Goal: Task Accomplishment & Management: Manage account settings

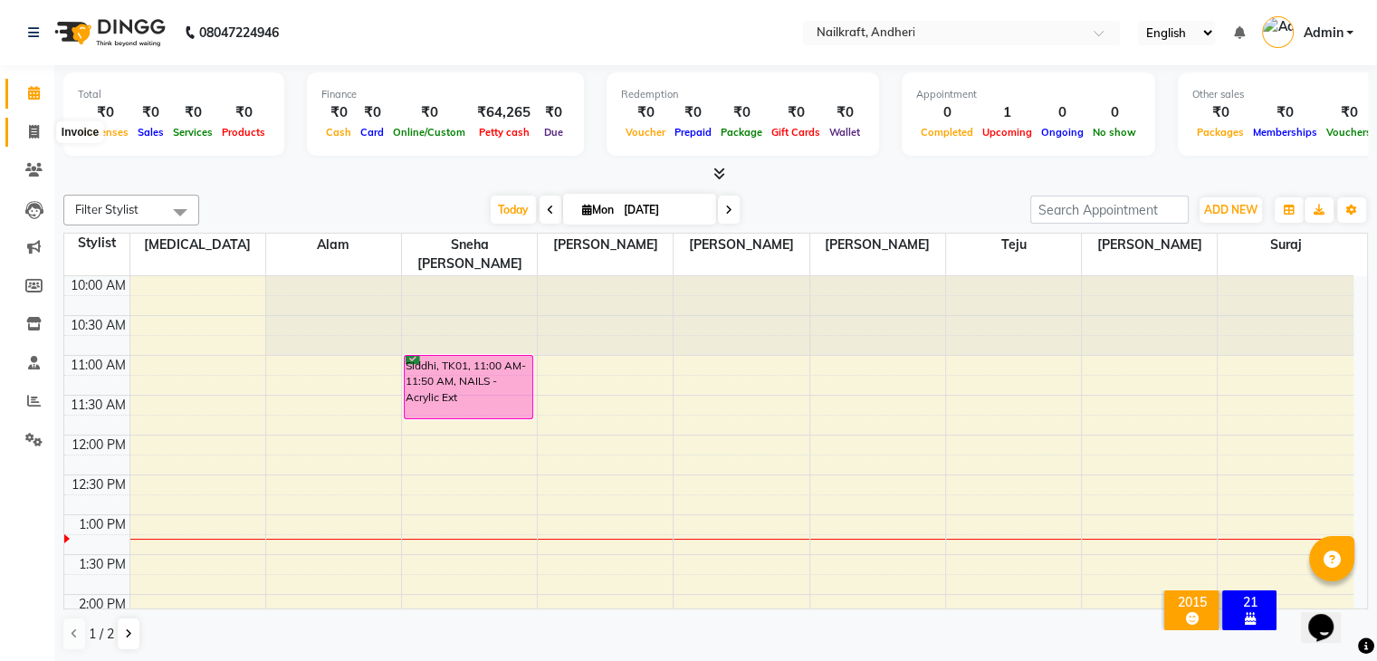
click at [25, 132] on span at bounding box center [34, 132] width 32 height 21
select select "service"
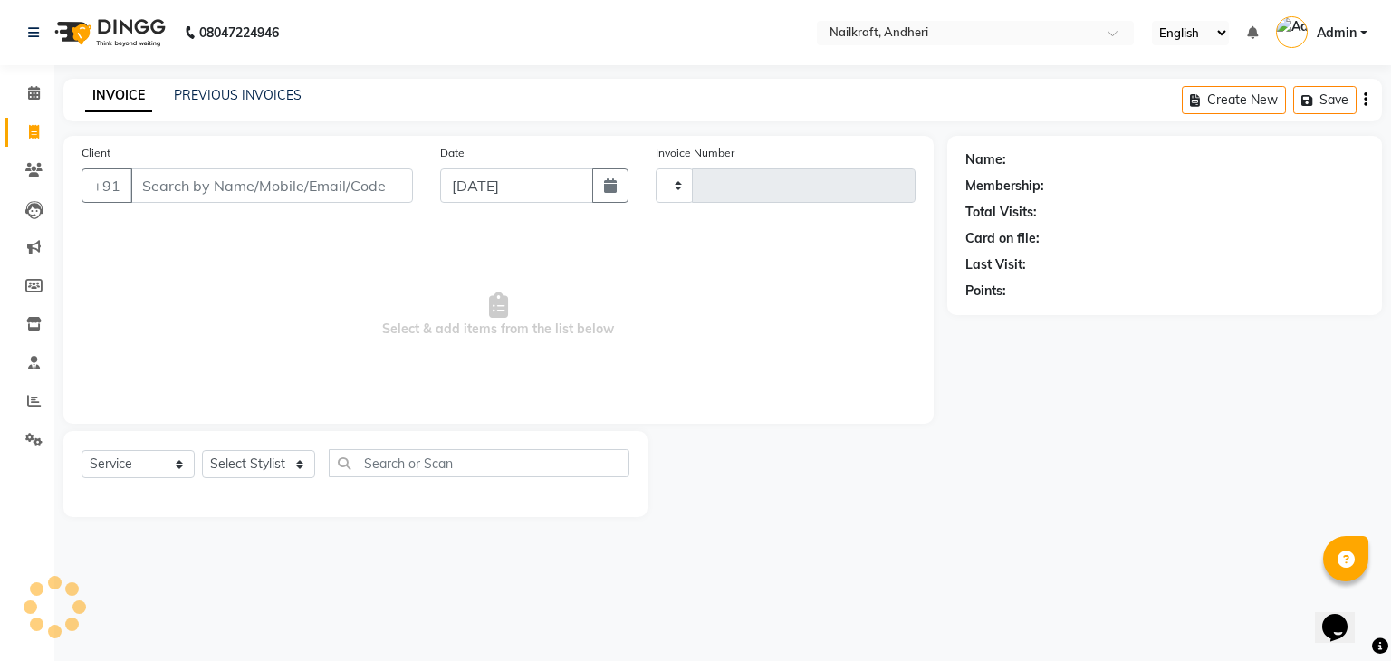
type input "2045"
select select "6081"
click at [25, 175] on icon at bounding box center [33, 170] width 17 height 14
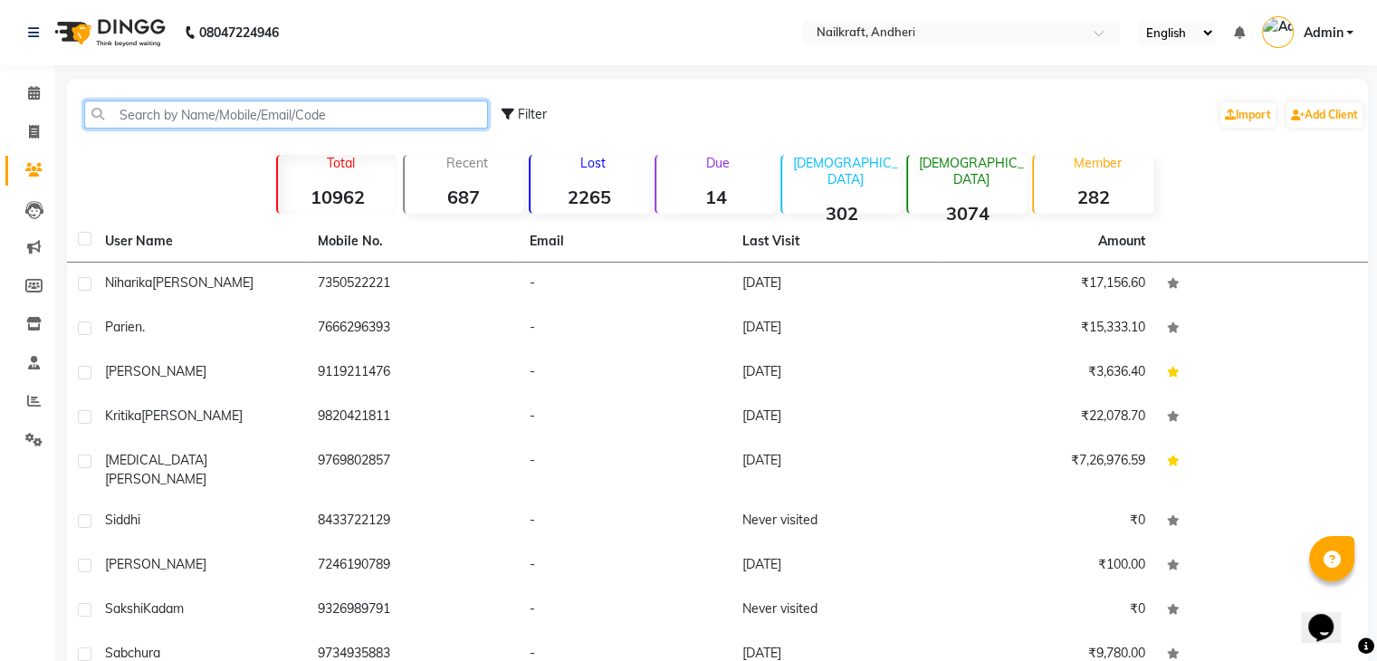
click at [178, 122] on input "text" at bounding box center [286, 114] width 404 height 28
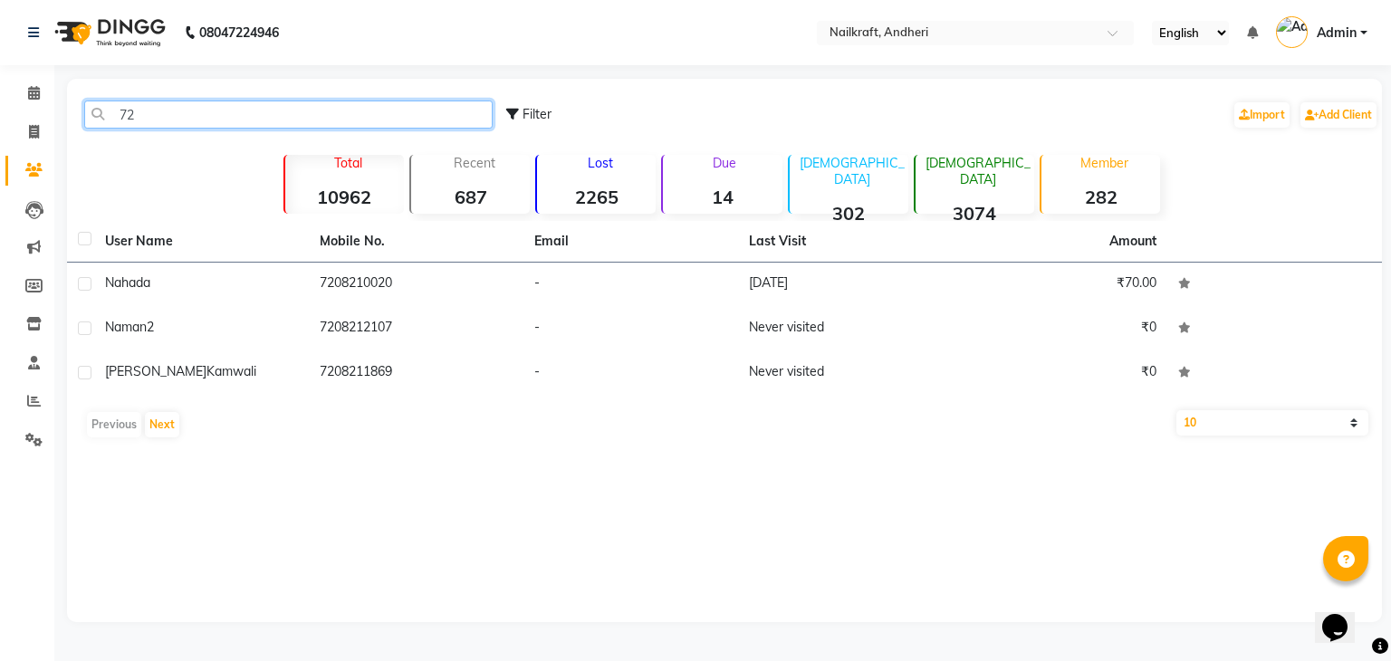
type input "7"
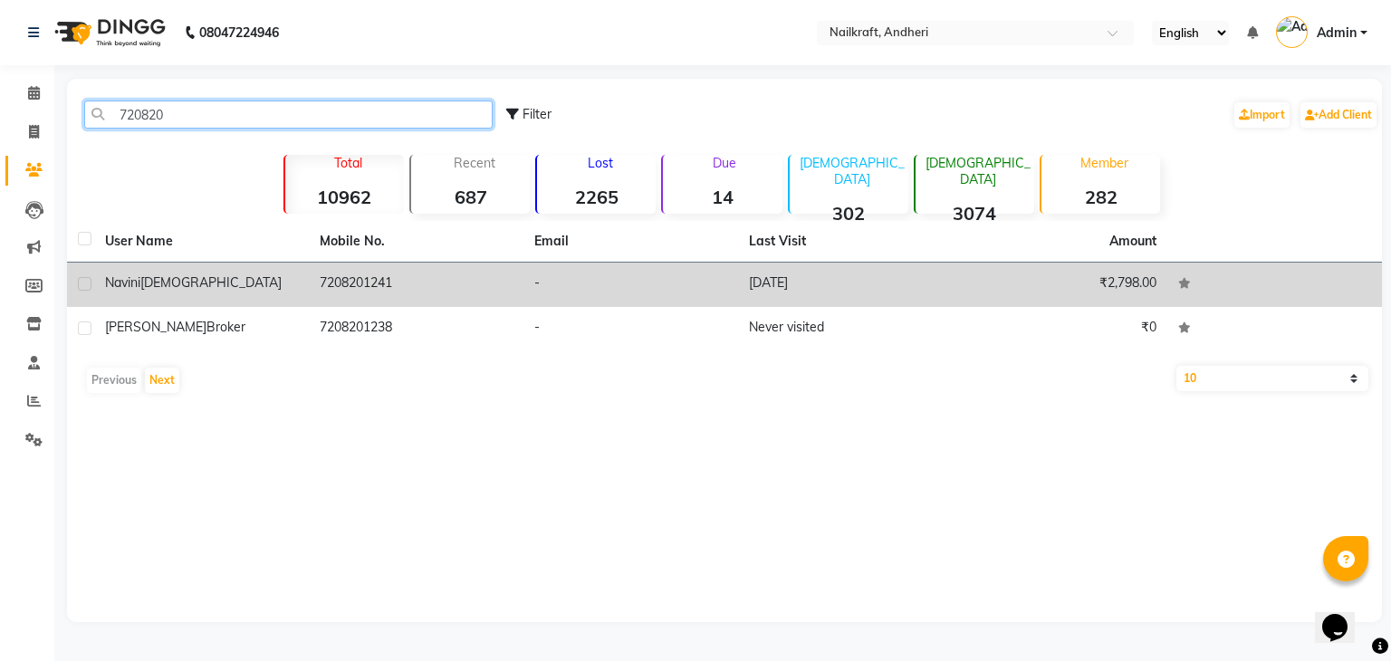
type input "720820"
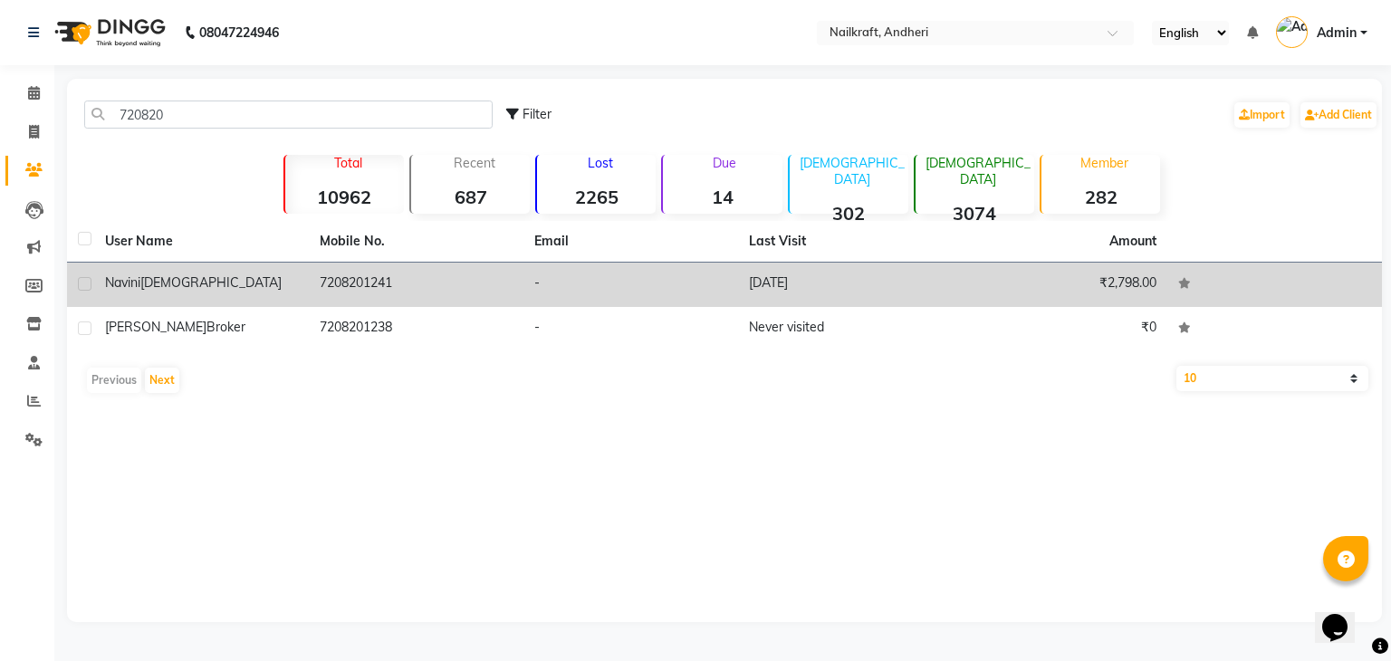
click at [290, 282] on div "[DEMOGRAPHIC_DATA]" at bounding box center [201, 282] width 193 height 19
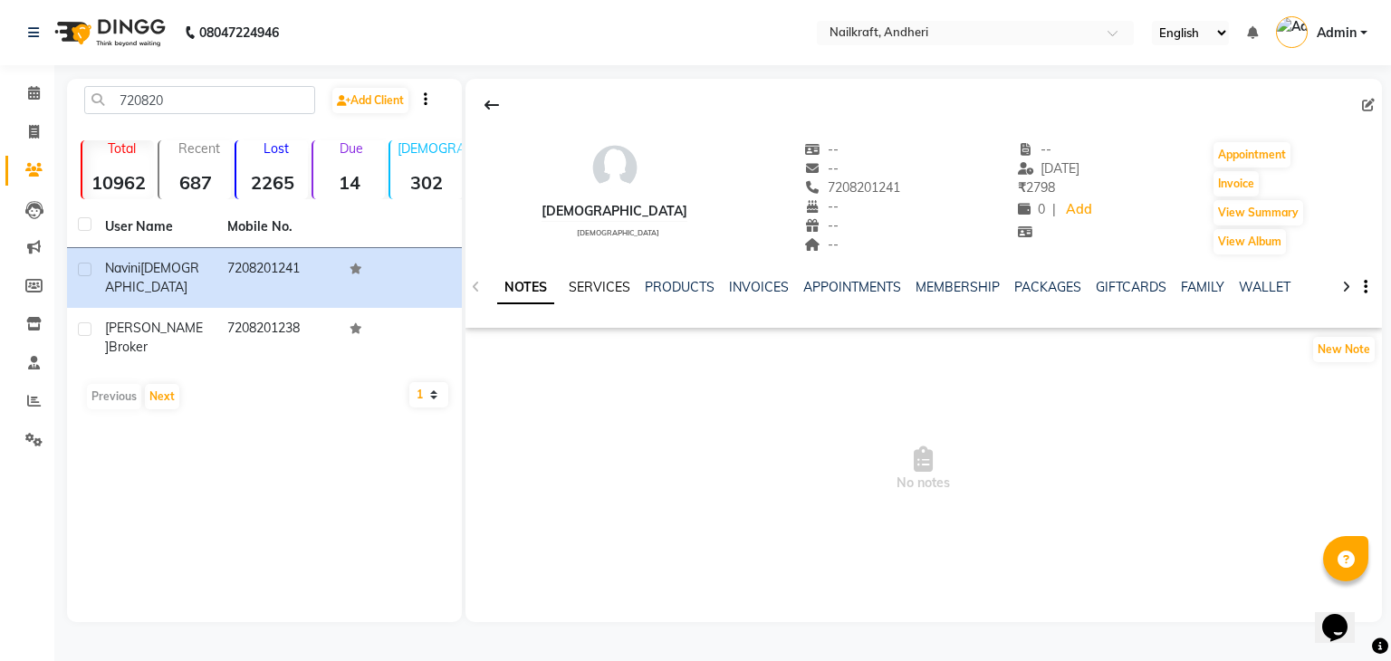
click at [617, 285] on link "SERVICES" at bounding box center [600, 287] width 62 height 16
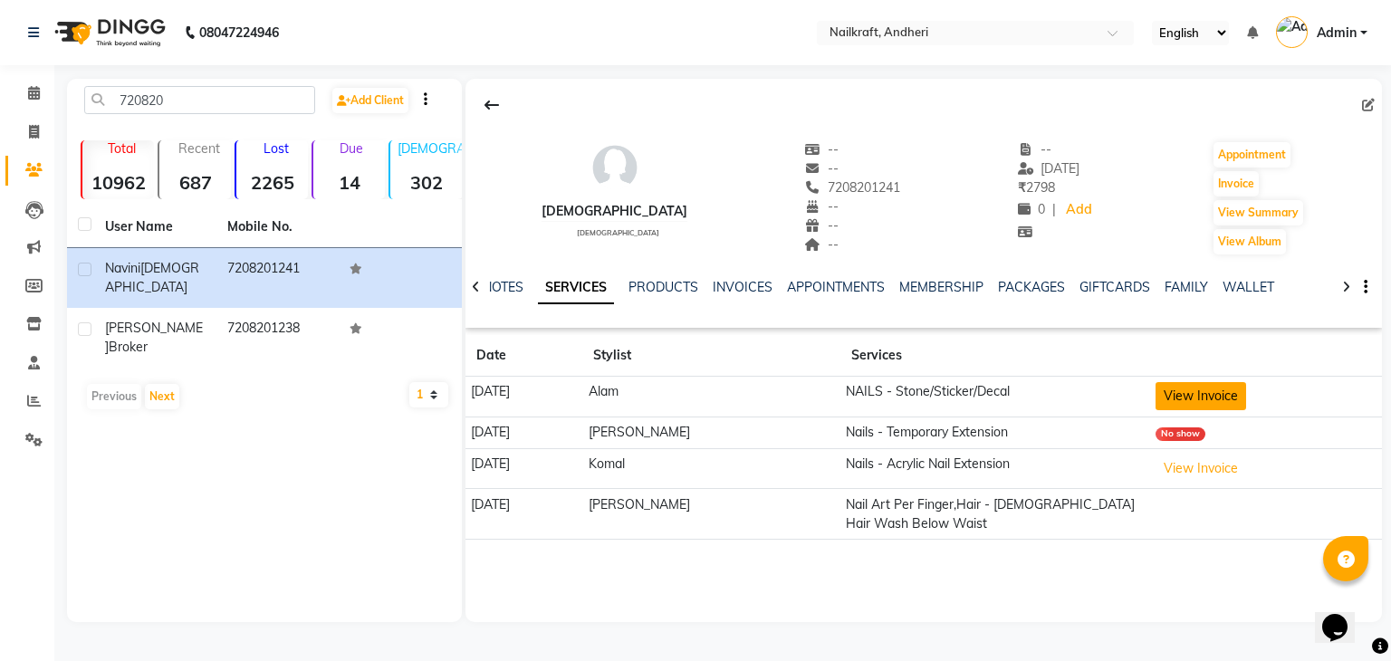
click at [1203, 401] on button "View Invoice" at bounding box center [1200, 396] width 91 height 28
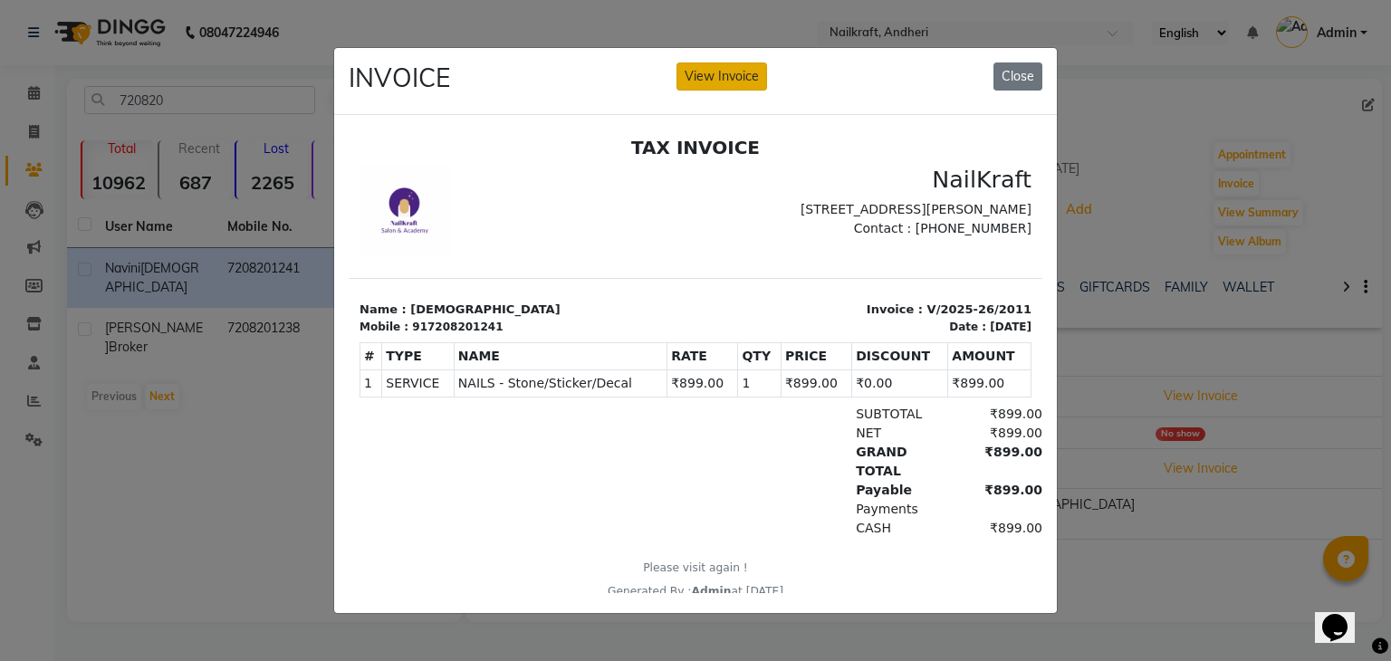
click at [737, 67] on button "View Invoice" at bounding box center [721, 76] width 91 height 28
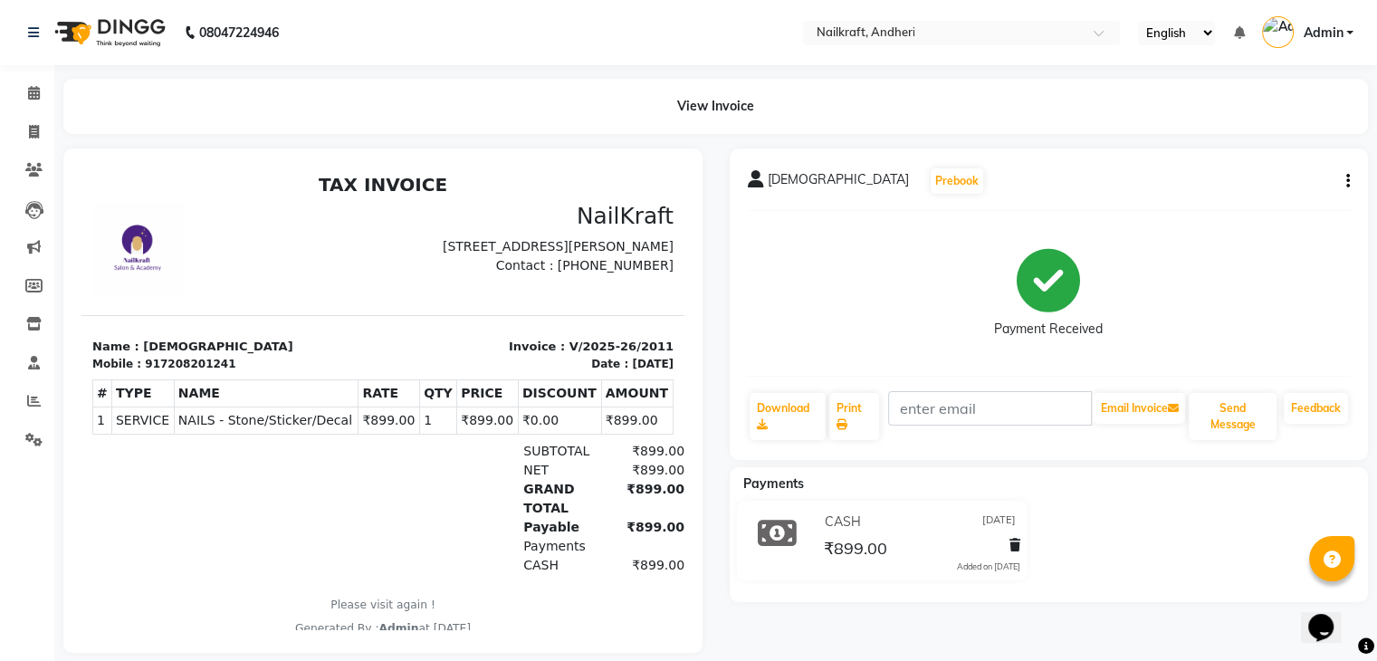
click at [1350, 184] on div "[DEMOGRAPHIC_DATA] Prebook Payment Received Download Print Email Invoice Send M…" at bounding box center [1049, 303] width 639 height 311
click at [1346, 182] on icon "button" at bounding box center [1348, 181] width 4 height 1
click at [1213, 178] on div "Edit Item Staff" at bounding box center [1227, 181] width 186 height 23
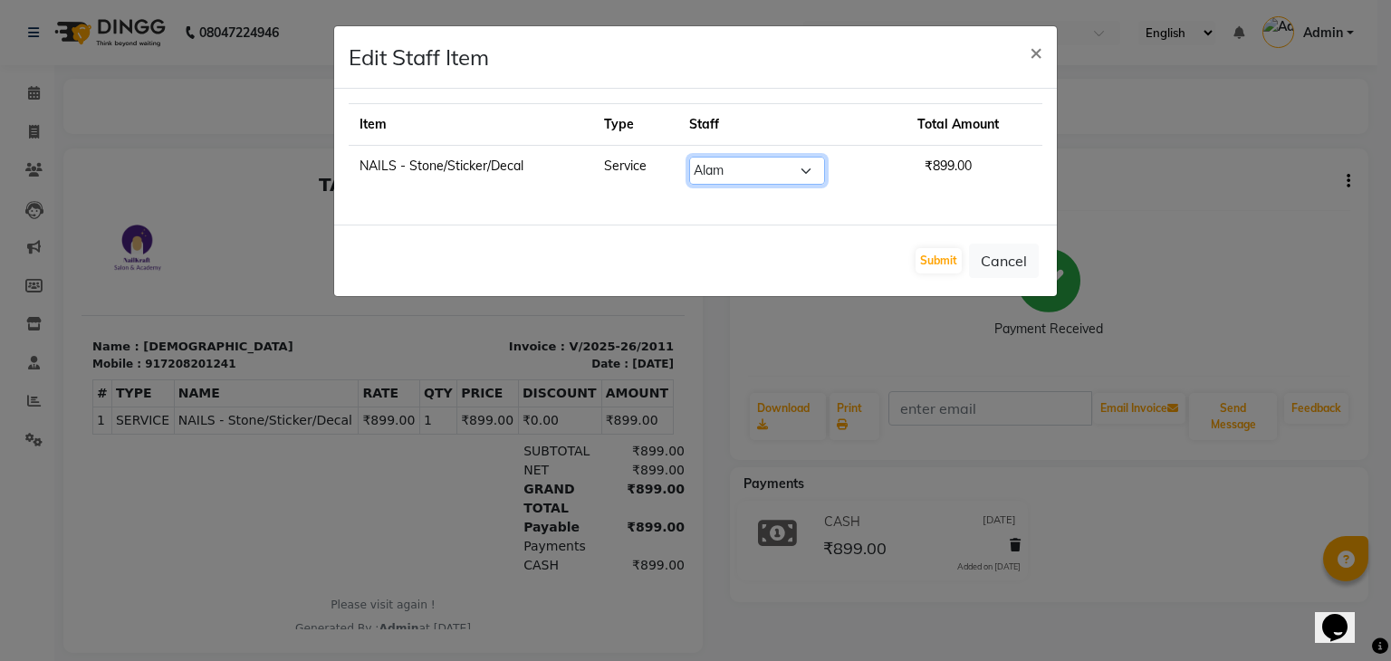
click at [811, 167] on select "Select [PERSON_NAME] [PERSON_NAME] [PERSON_NAME] [MEDICAL_DATA] [PERSON_NAME] […" at bounding box center [757, 171] width 136 height 28
select select "76415"
click at [697, 157] on select "Select [PERSON_NAME] [PERSON_NAME] [PERSON_NAME] [MEDICAL_DATA] [PERSON_NAME] […" at bounding box center [757, 171] width 136 height 28
click at [944, 262] on button "Submit" at bounding box center [938, 260] width 46 height 25
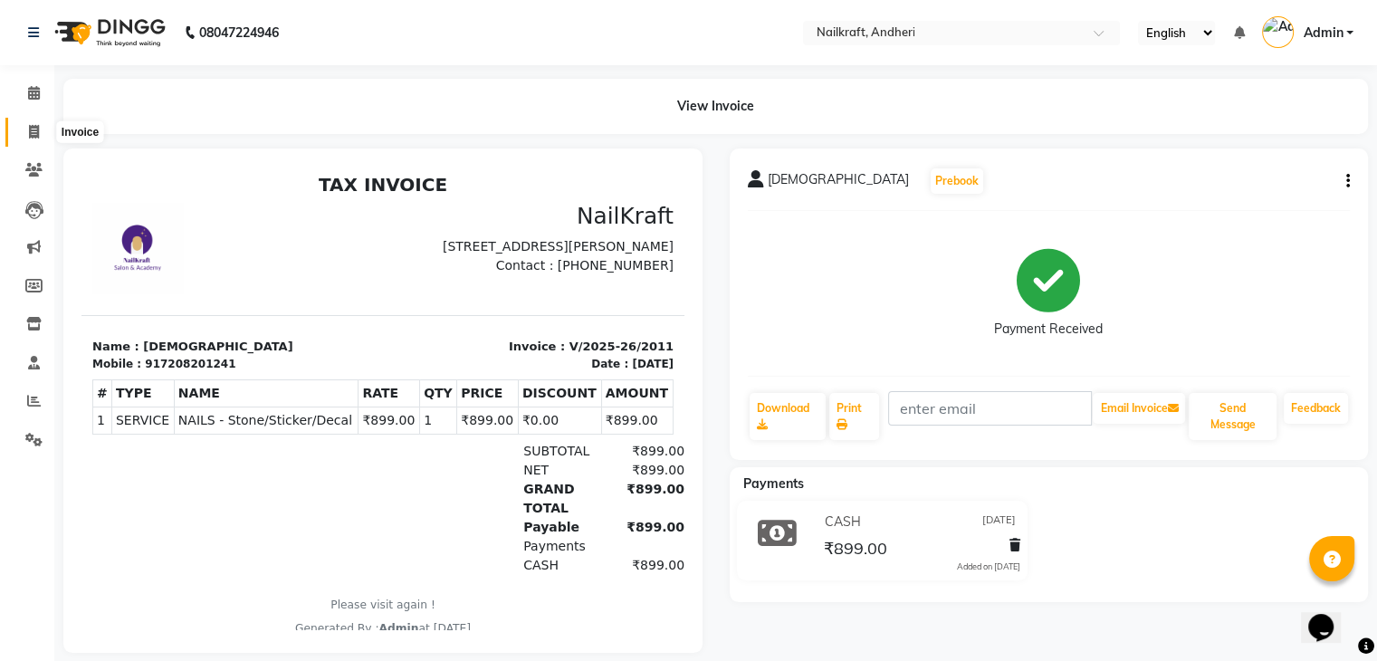
click at [29, 136] on icon at bounding box center [34, 132] width 10 height 14
select select "service"
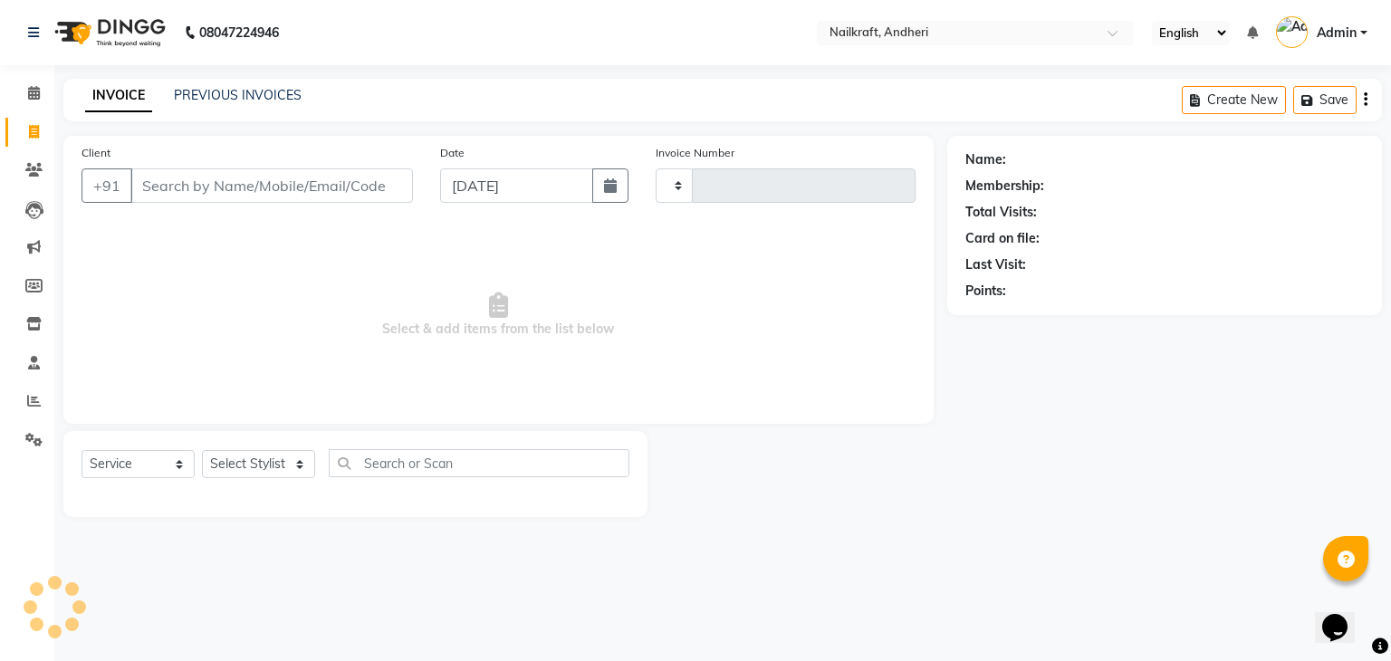
type input "2045"
select select "6081"
click at [196, 183] on input "Client" at bounding box center [271, 185] width 282 height 34
click at [31, 175] on icon at bounding box center [33, 170] width 17 height 14
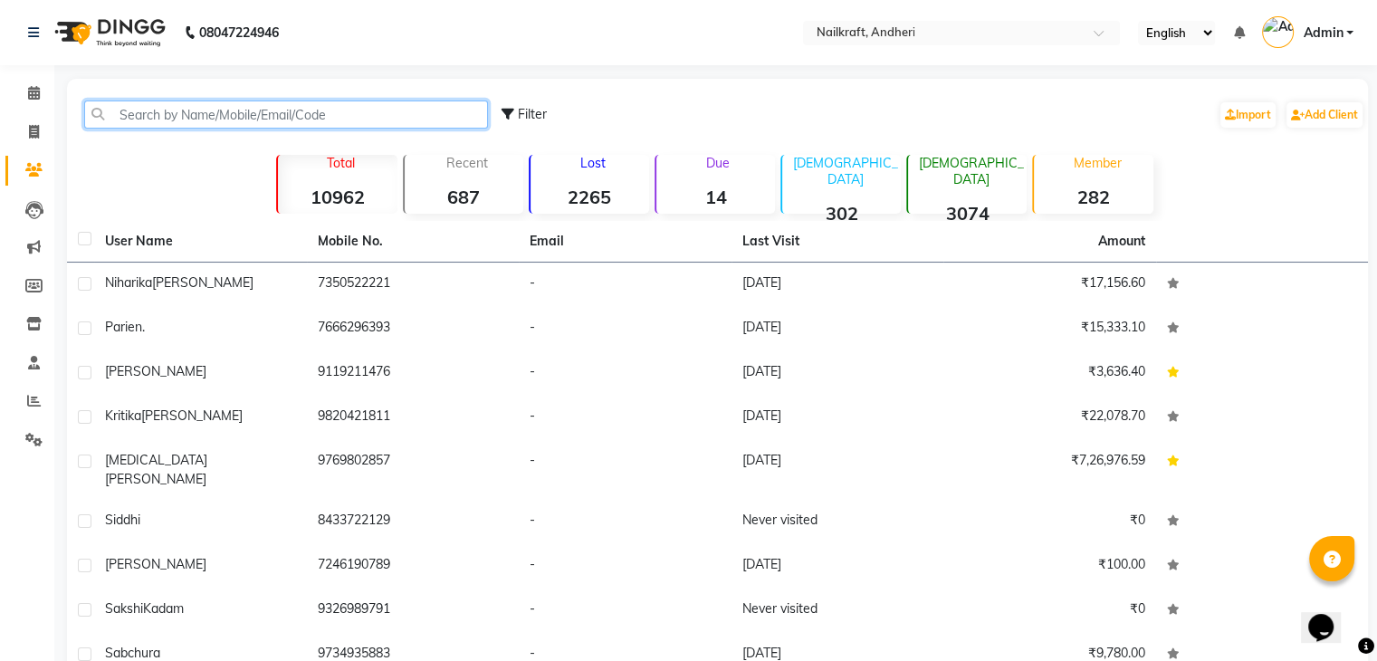
click at [248, 117] on input "text" at bounding box center [286, 114] width 404 height 28
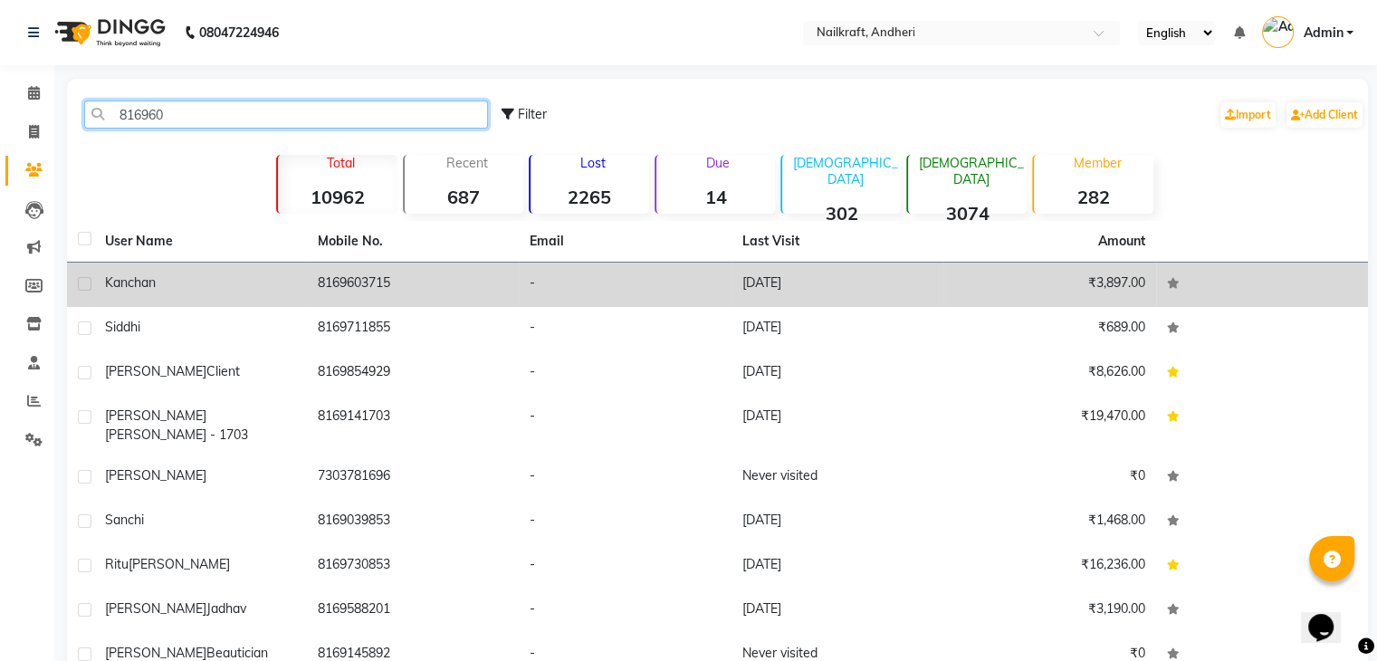
type input "816960"
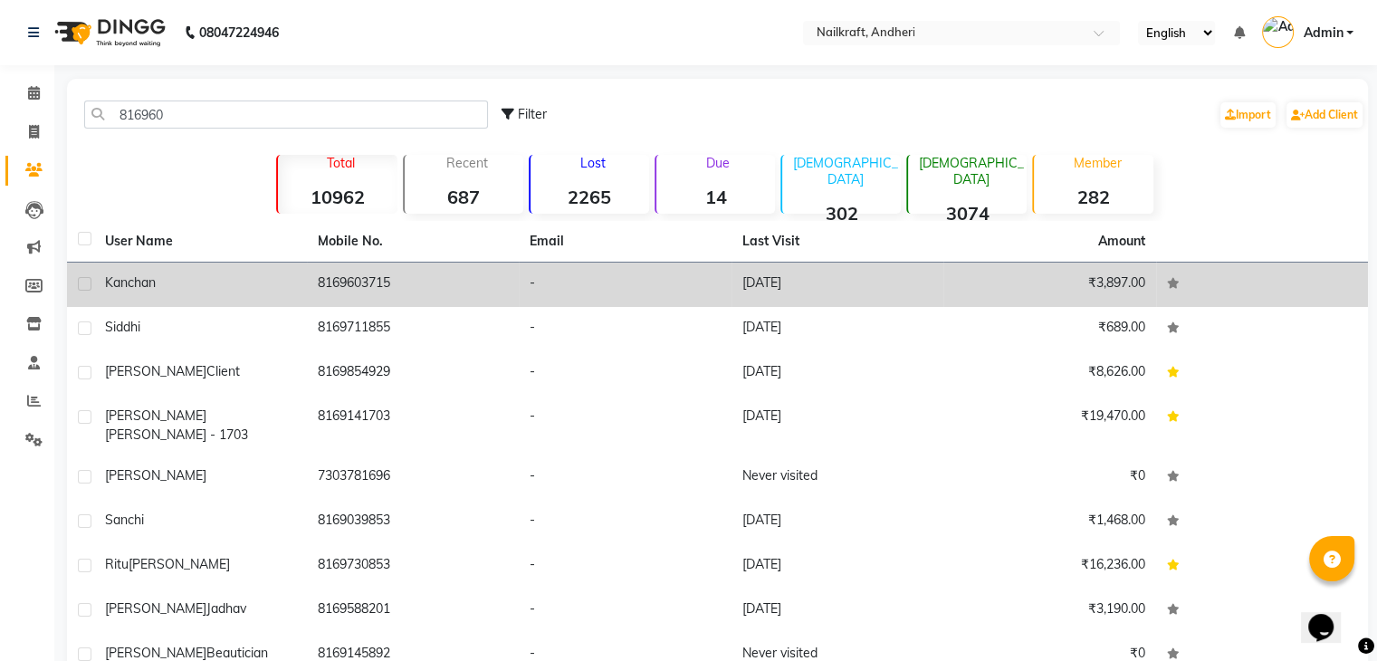
click at [337, 273] on td "8169603715" at bounding box center [413, 285] width 213 height 44
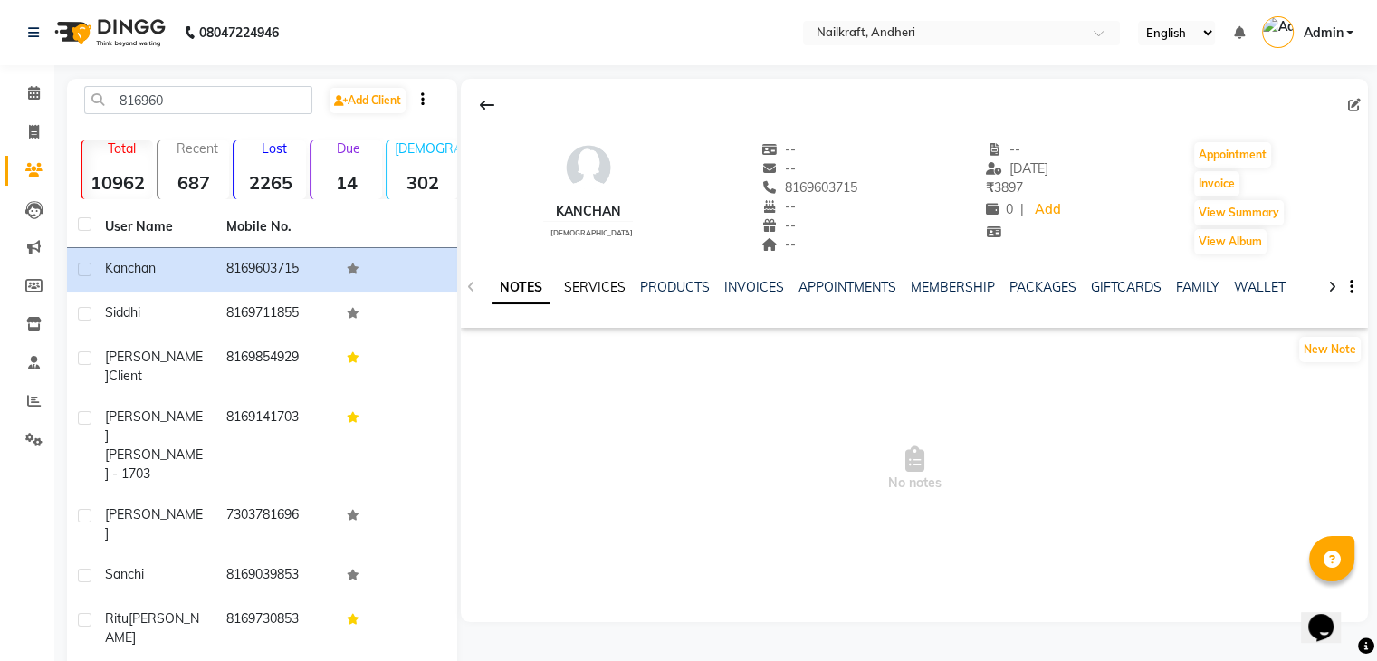
click at [572, 282] on link "SERVICES" at bounding box center [595, 287] width 62 height 16
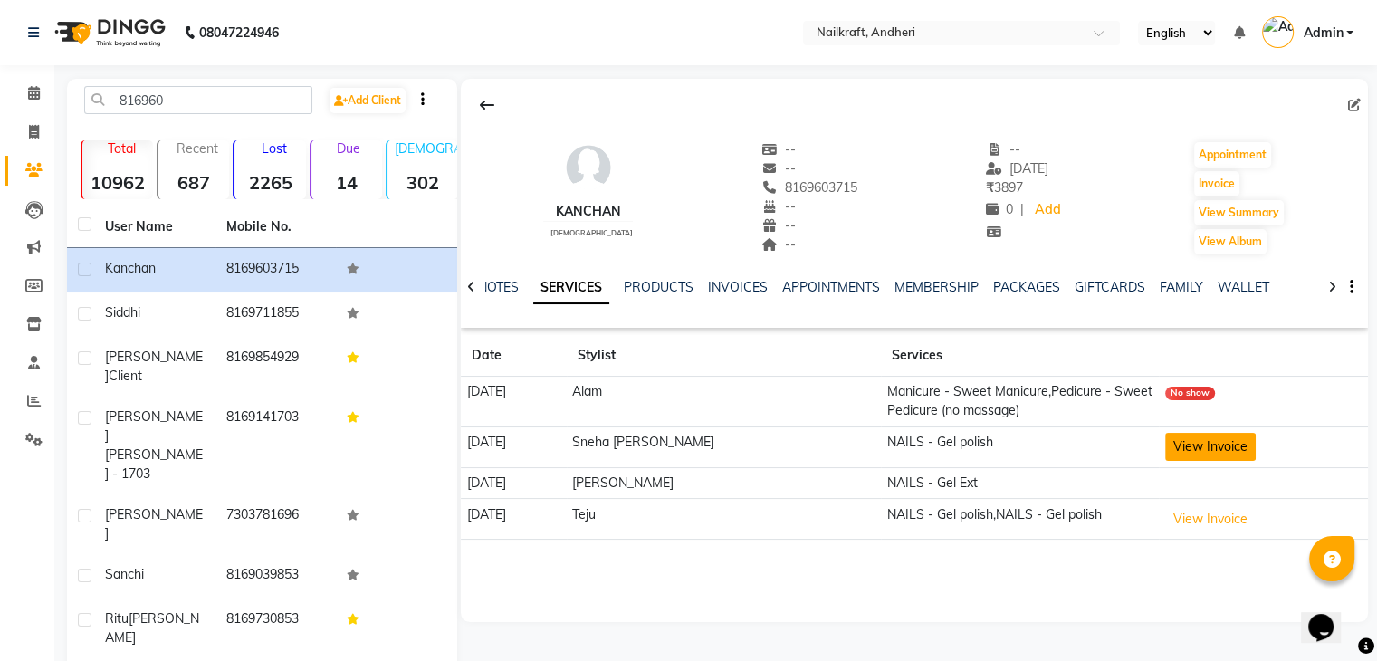
click at [1181, 454] on button "View Invoice" at bounding box center [1210, 447] width 91 height 28
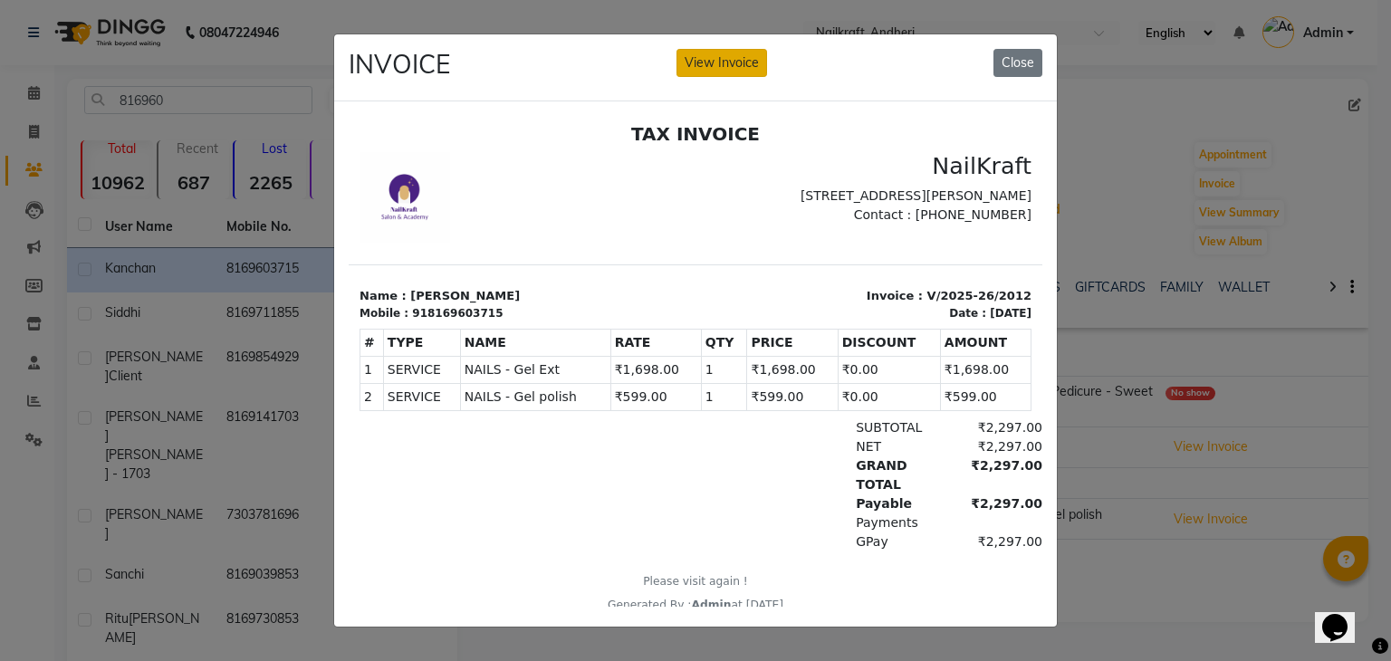
drag, startPoint x: 666, startPoint y: 59, endPoint x: 727, endPoint y: 52, distance: 61.1
click at [727, 52] on div "INVOICE View Invoice Close" at bounding box center [695, 68] width 722 height 68
click at [727, 52] on button "View Invoice" at bounding box center [721, 63] width 91 height 28
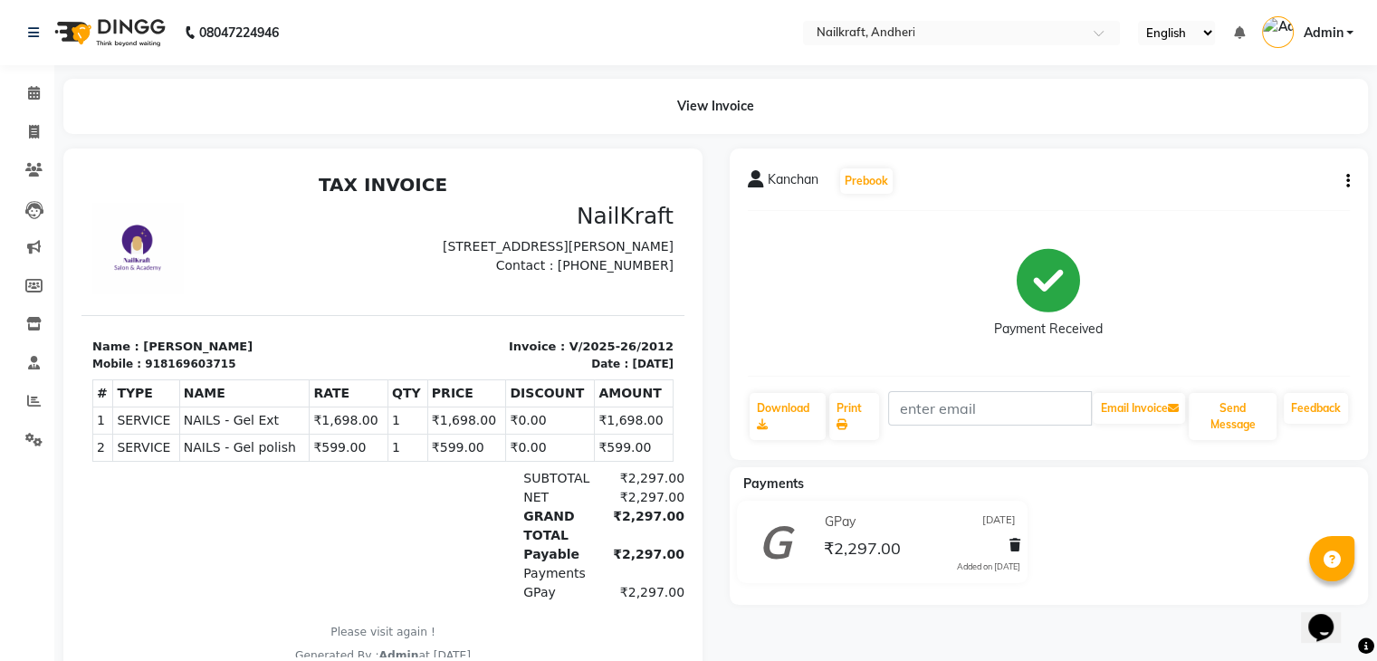
click at [1350, 178] on div "[PERSON_NAME] Prebook Payment Received Download Print Email Invoice Send Messag…" at bounding box center [1049, 303] width 639 height 311
click at [1349, 182] on icon "button" at bounding box center [1348, 181] width 4 height 1
click at [1212, 181] on div "Edit Item Staff" at bounding box center [1227, 181] width 186 height 23
select select "76535"
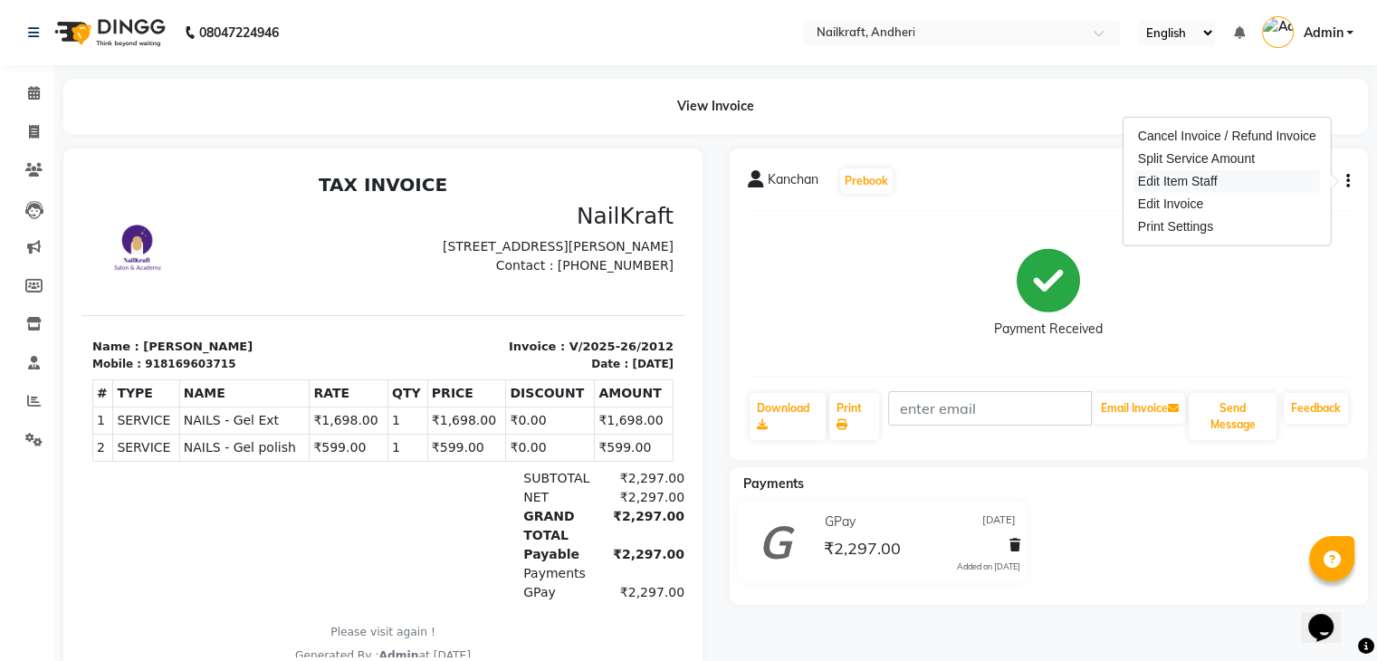
select select "76415"
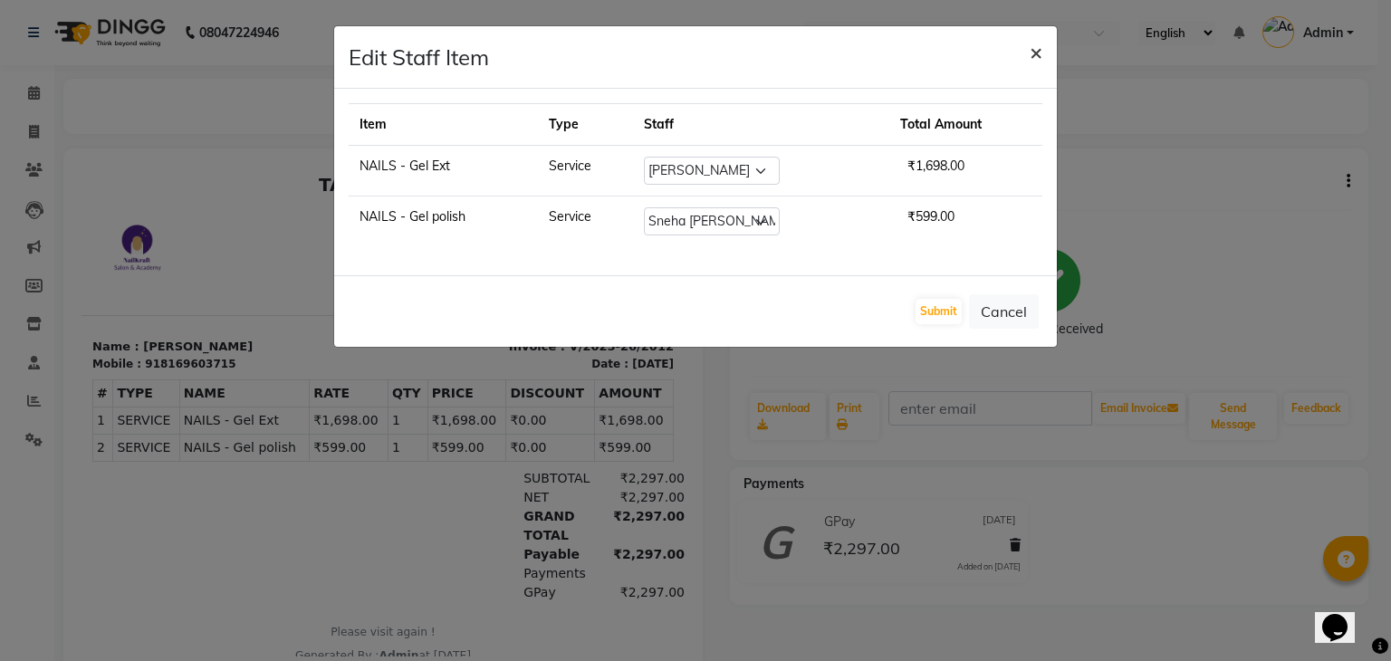
click at [1037, 48] on span "×" at bounding box center [1035, 51] width 13 height 27
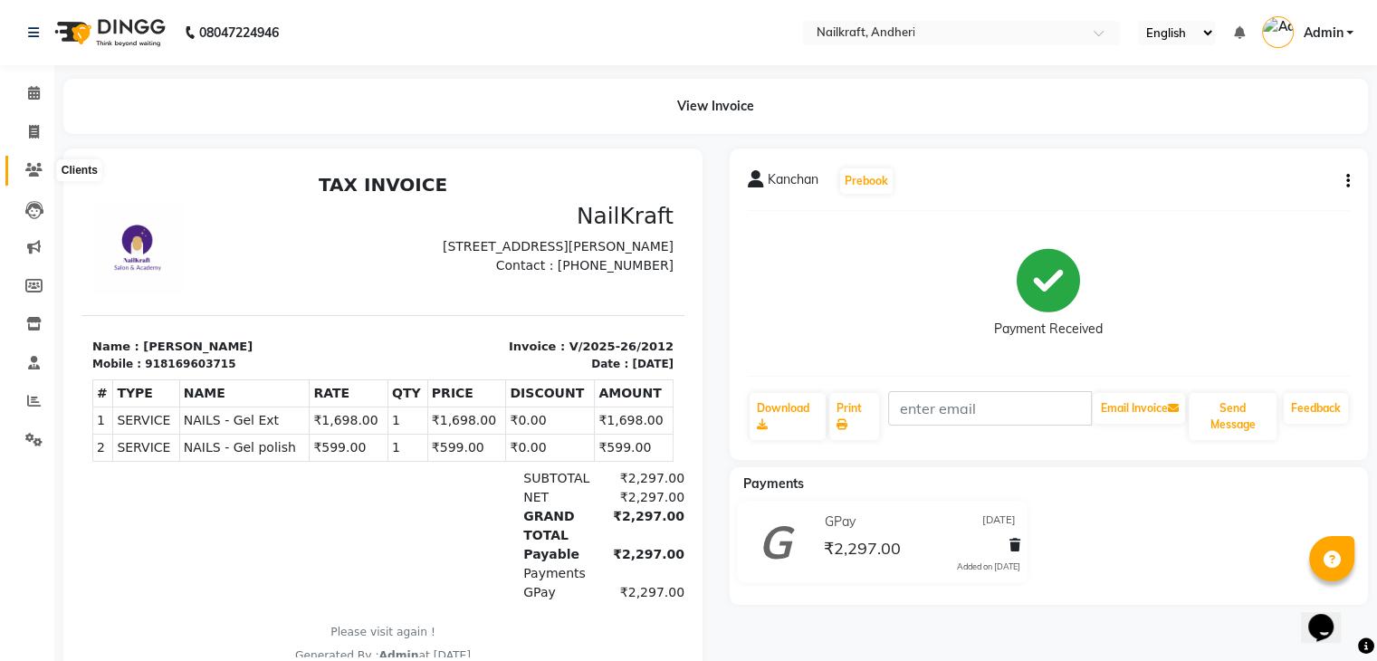
click at [29, 176] on icon at bounding box center [33, 170] width 17 height 14
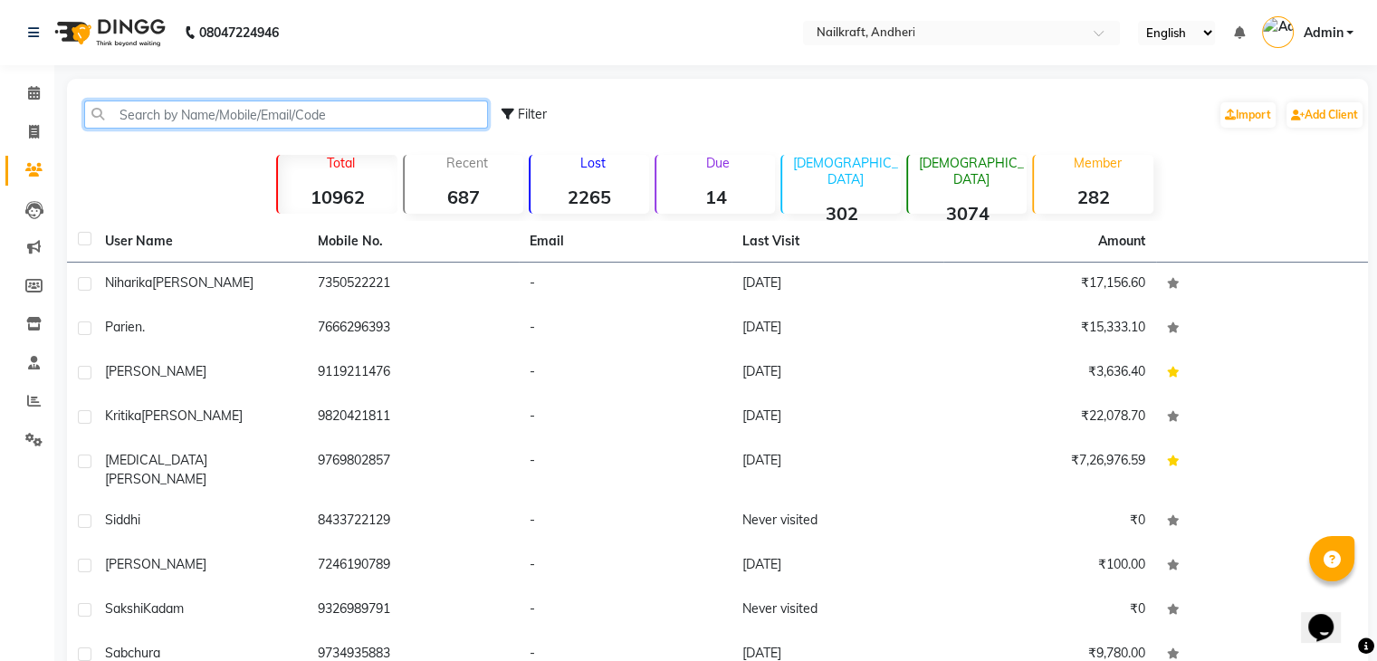
click at [326, 124] on input "text" at bounding box center [286, 114] width 404 height 28
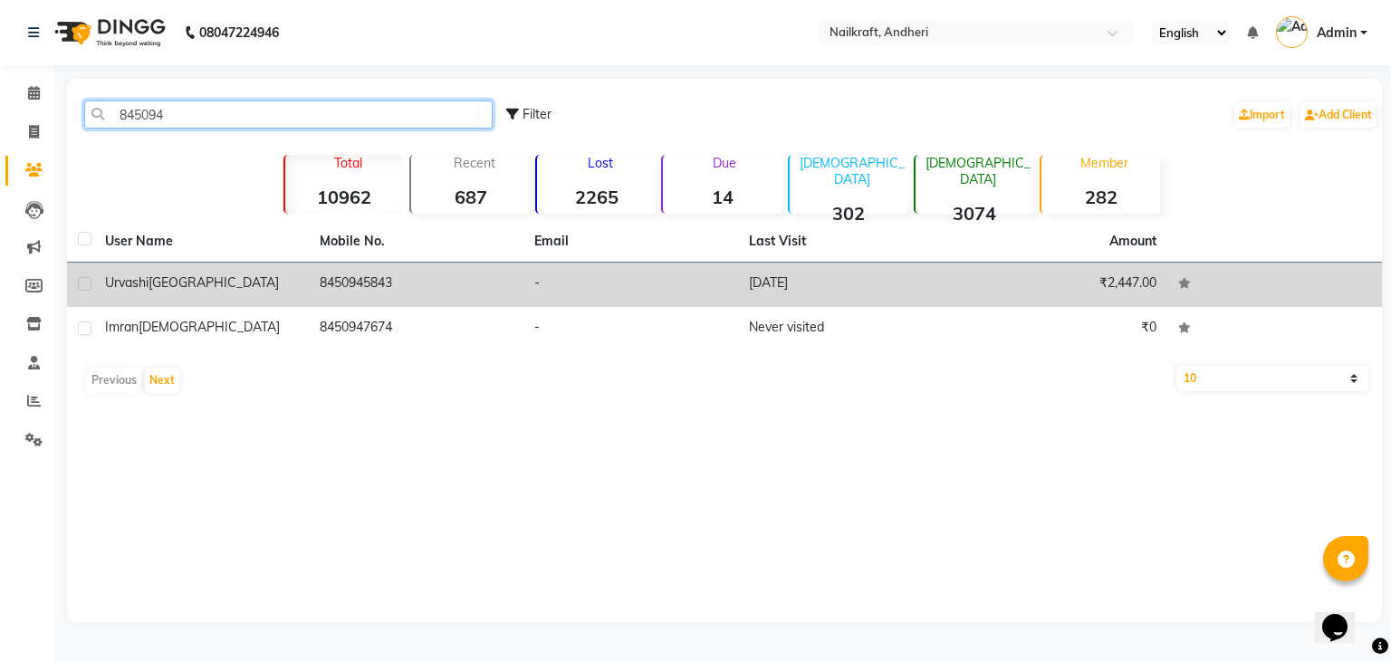
type input "845094"
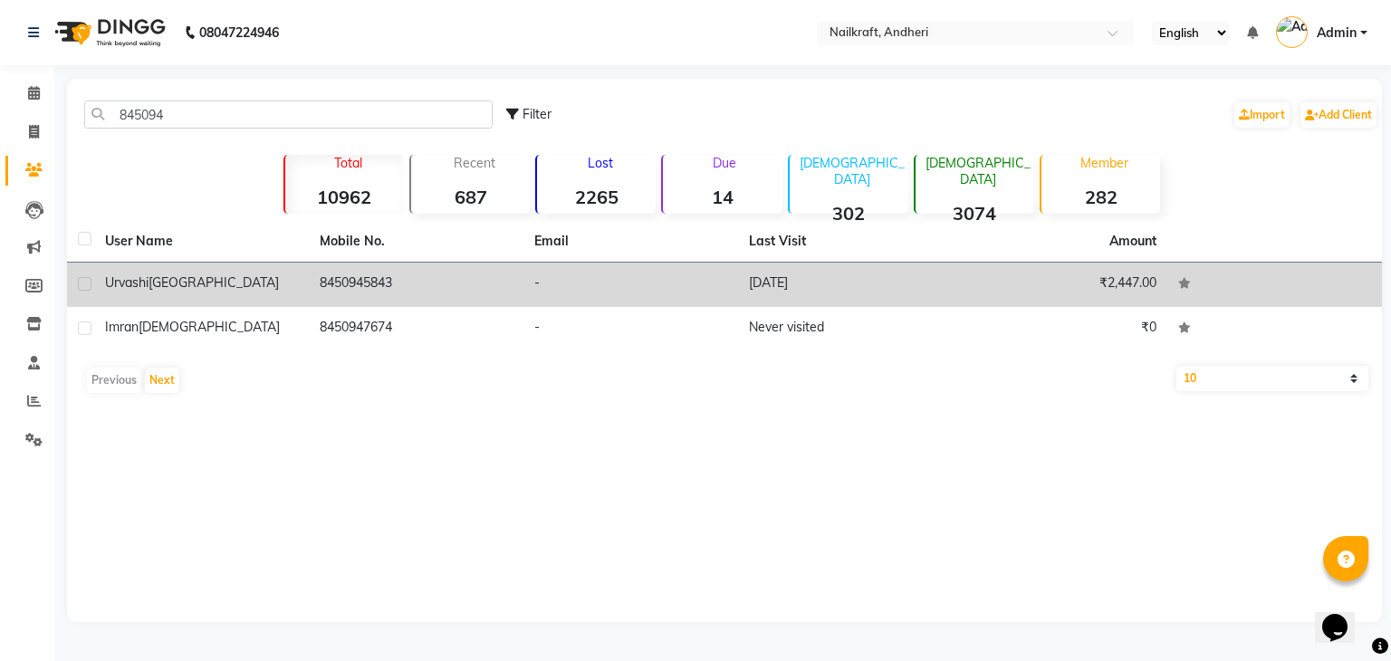
click at [340, 288] on td "8450945843" at bounding box center [416, 285] width 215 height 44
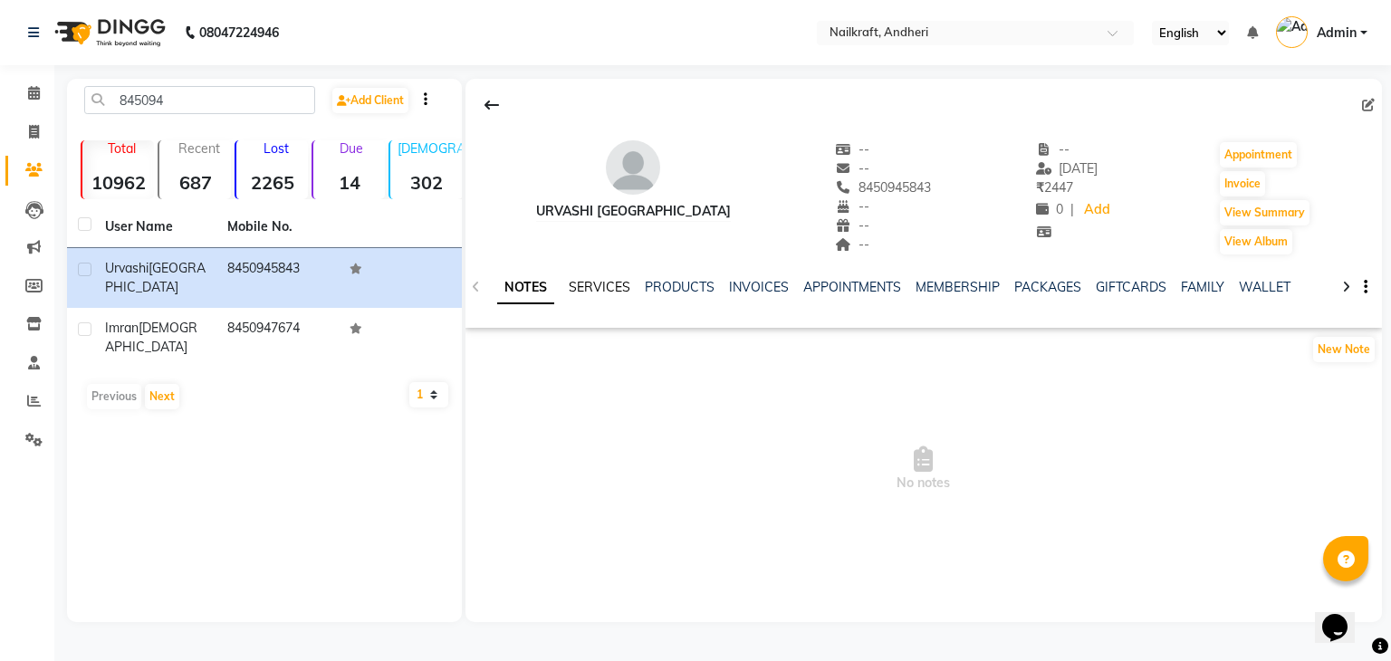
click at [603, 291] on link "SERVICES" at bounding box center [600, 287] width 62 height 16
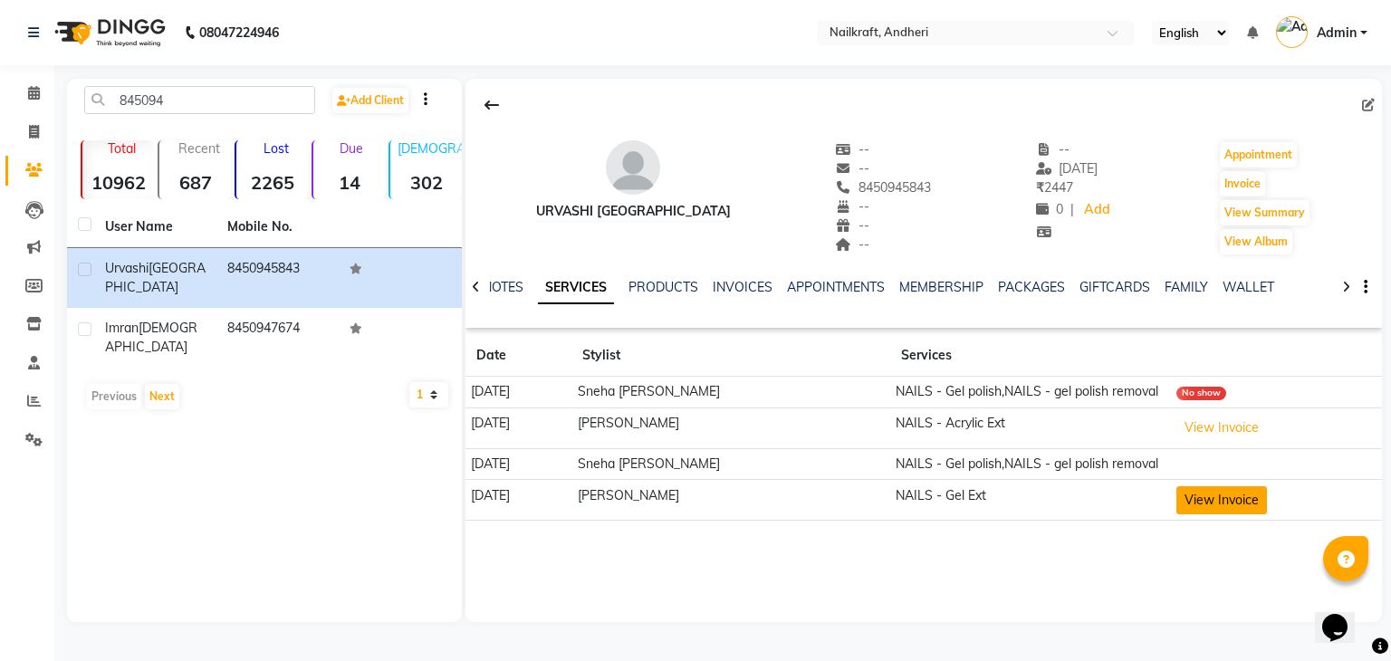
click at [1231, 491] on button "View Invoice" at bounding box center [1221, 500] width 91 height 28
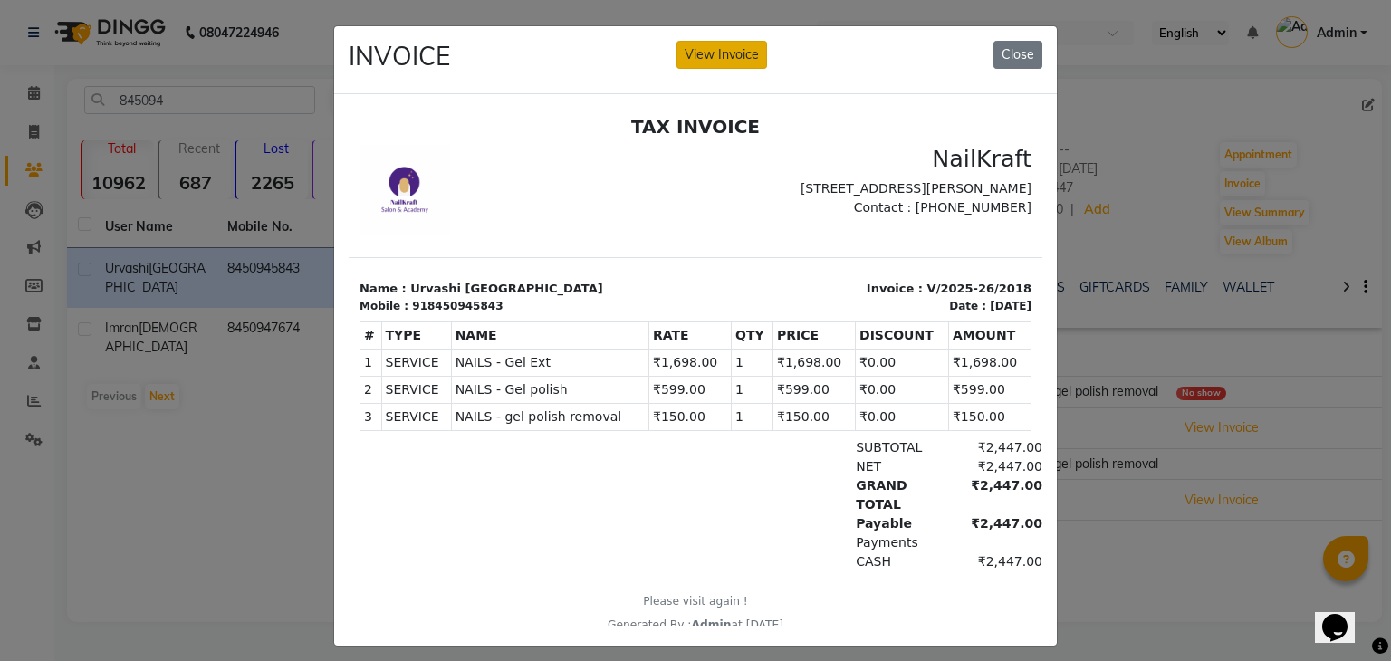
click at [721, 58] on button "View Invoice" at bounding box center [721, 55] width 91 height 28
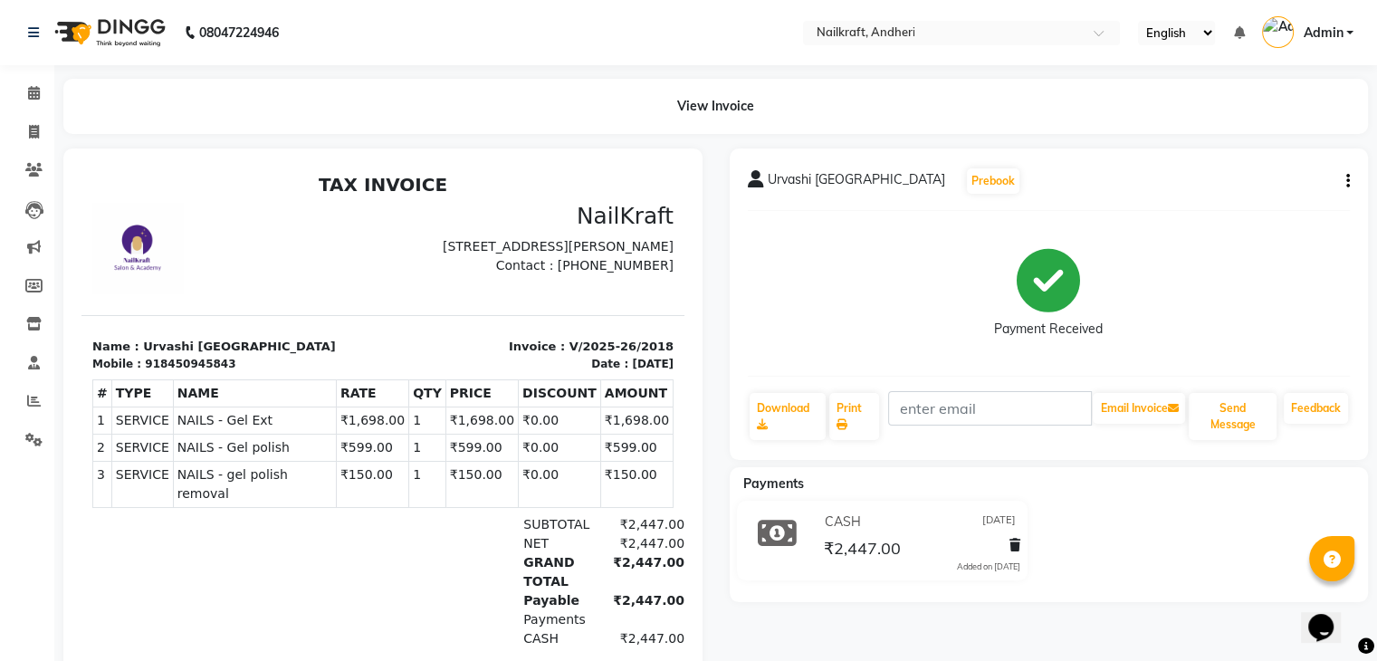
click at [1344, 181] on button "button" at bounding box center [1344, 181] width 11 height 19
click at [1213, 189] on div "Edit Item Staff" at bounding box center [1227, 181] width 186 height 23
select select
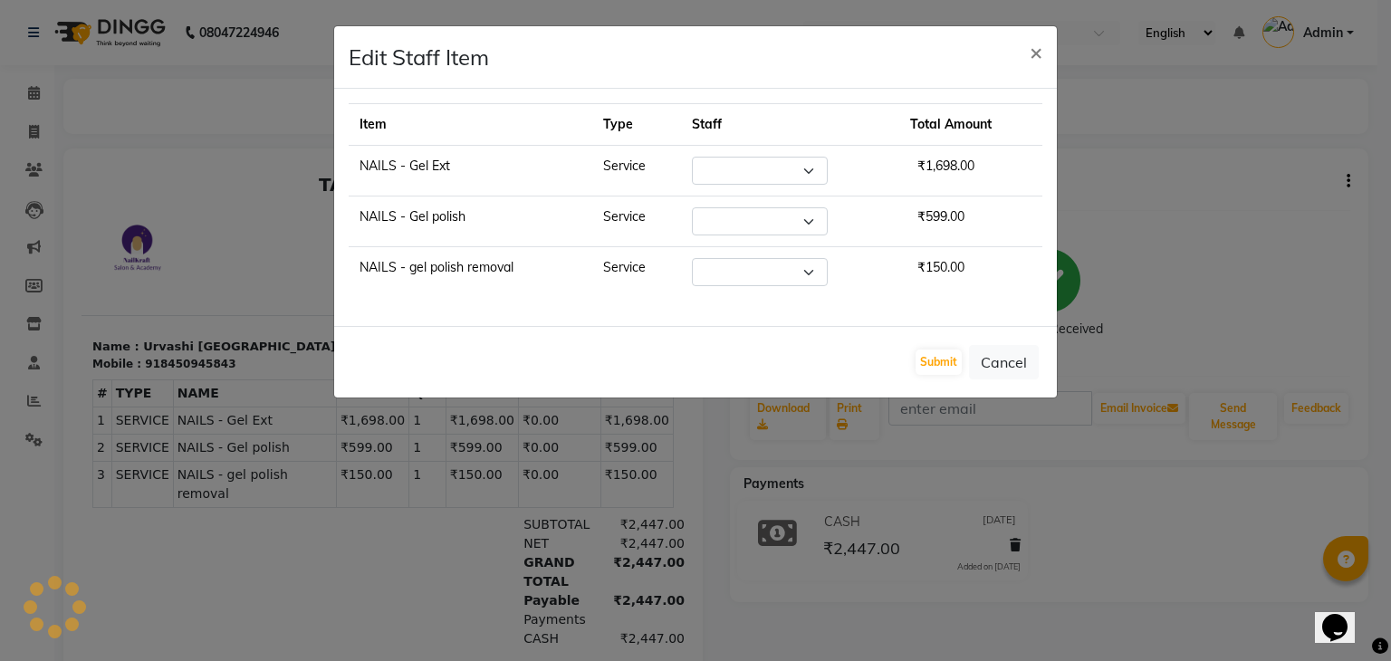
select select "85505"
select select "76415"
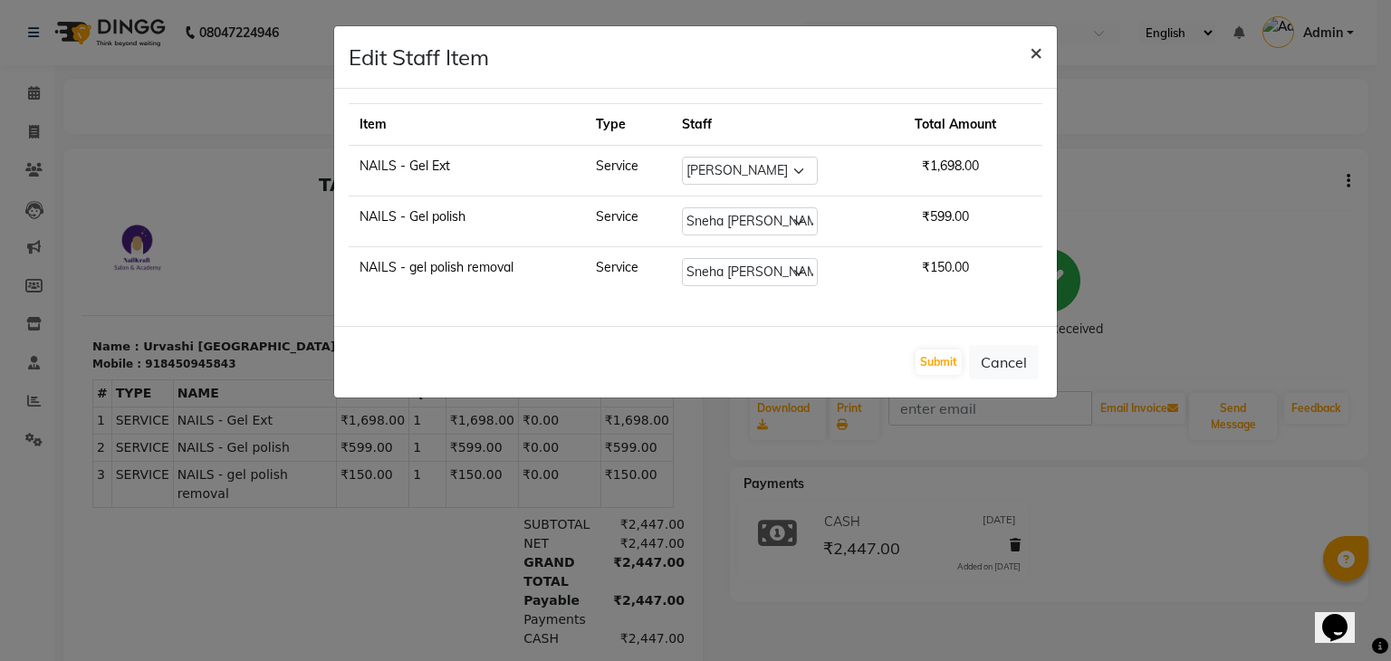
click at [1036, 47] on span "×" at bounding box center [1035, 51] width 13 height 27
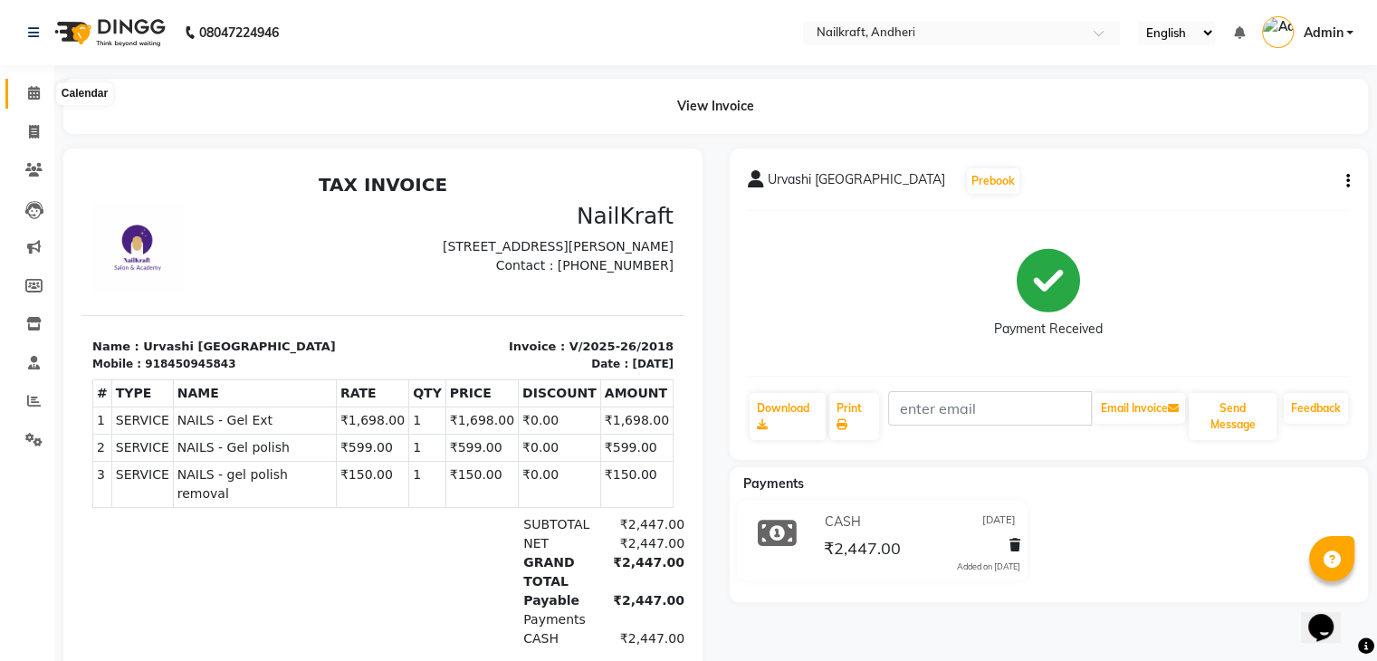
click at [25, 97] on span at bounding box center [34, 93] width 32 height 21
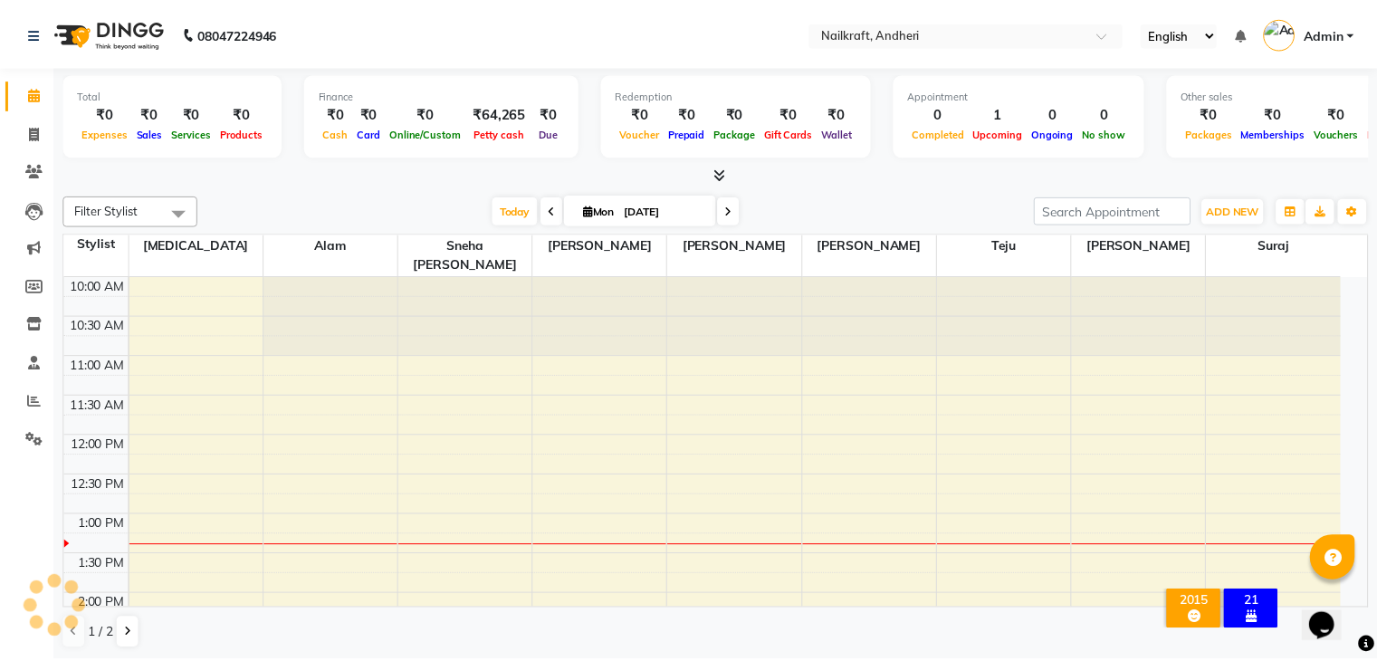
scroll to position [238, 0]
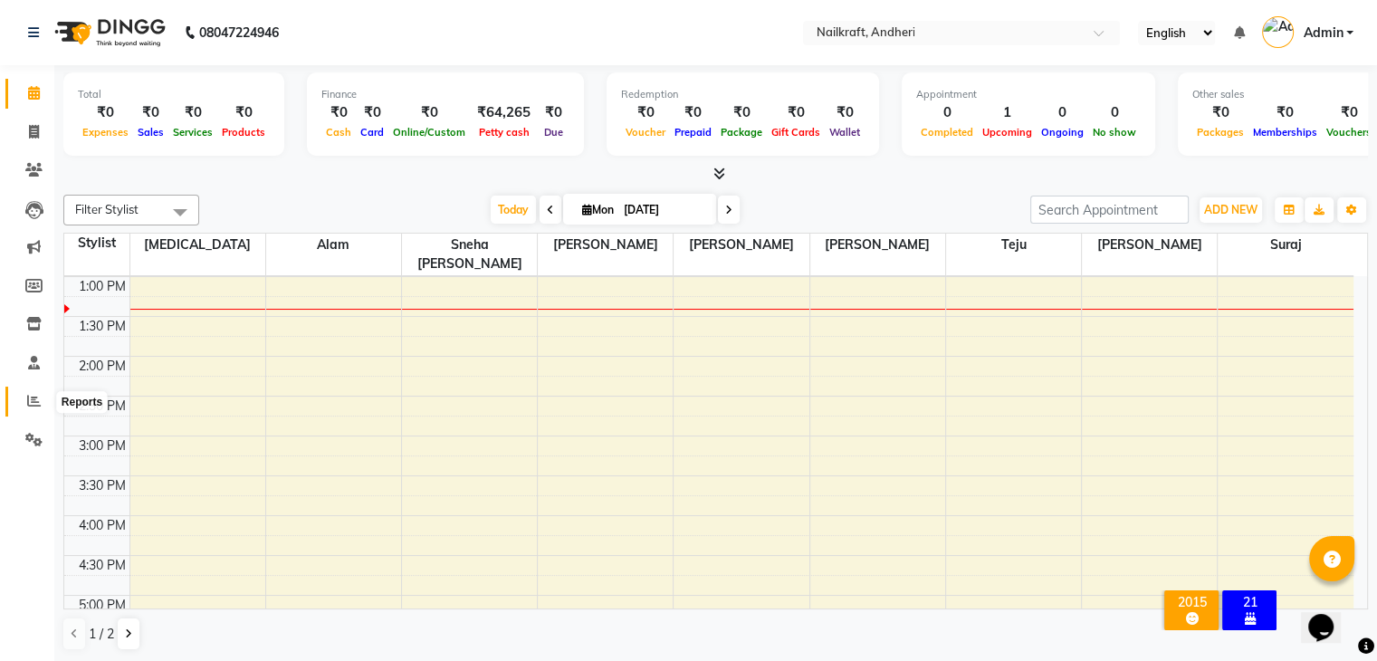
click at [29, 407] on icon at bounding box center [34, 401] width 14 height 14
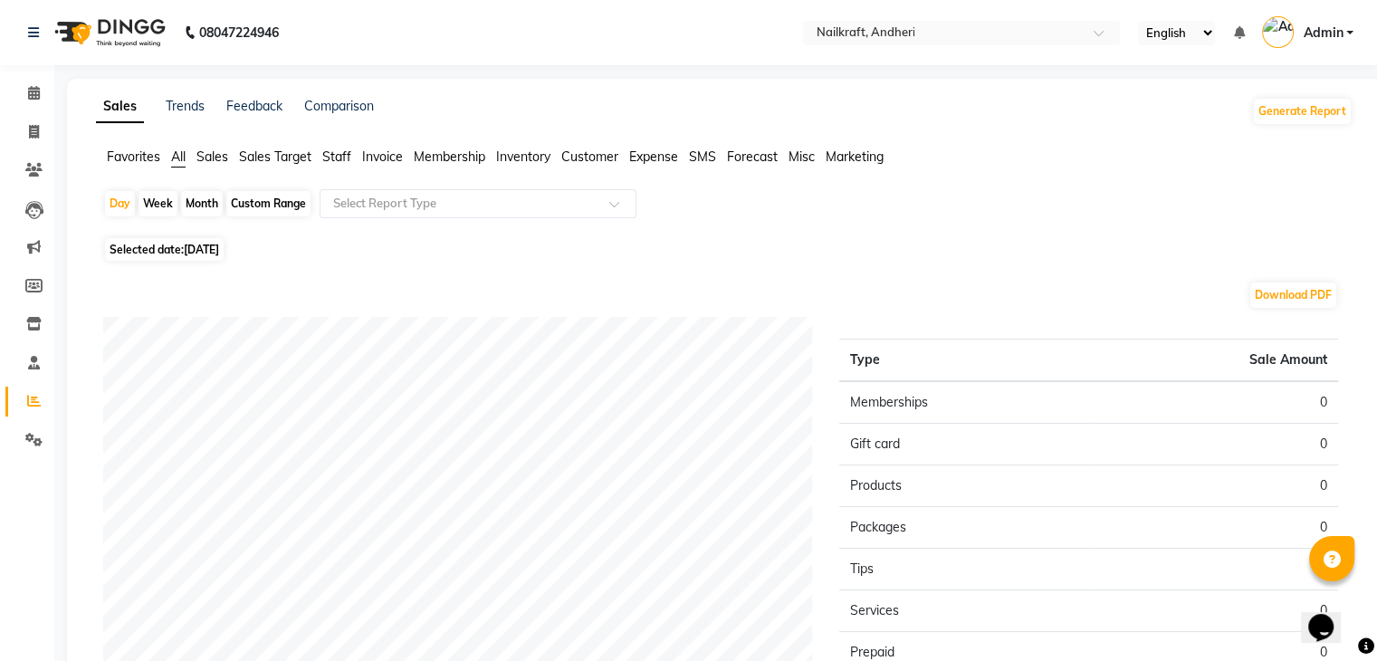
click at [286, 202] on div "Custom Range" at bounding box center [268, 203] width 84 height 25
select select "9"
select select "2025"
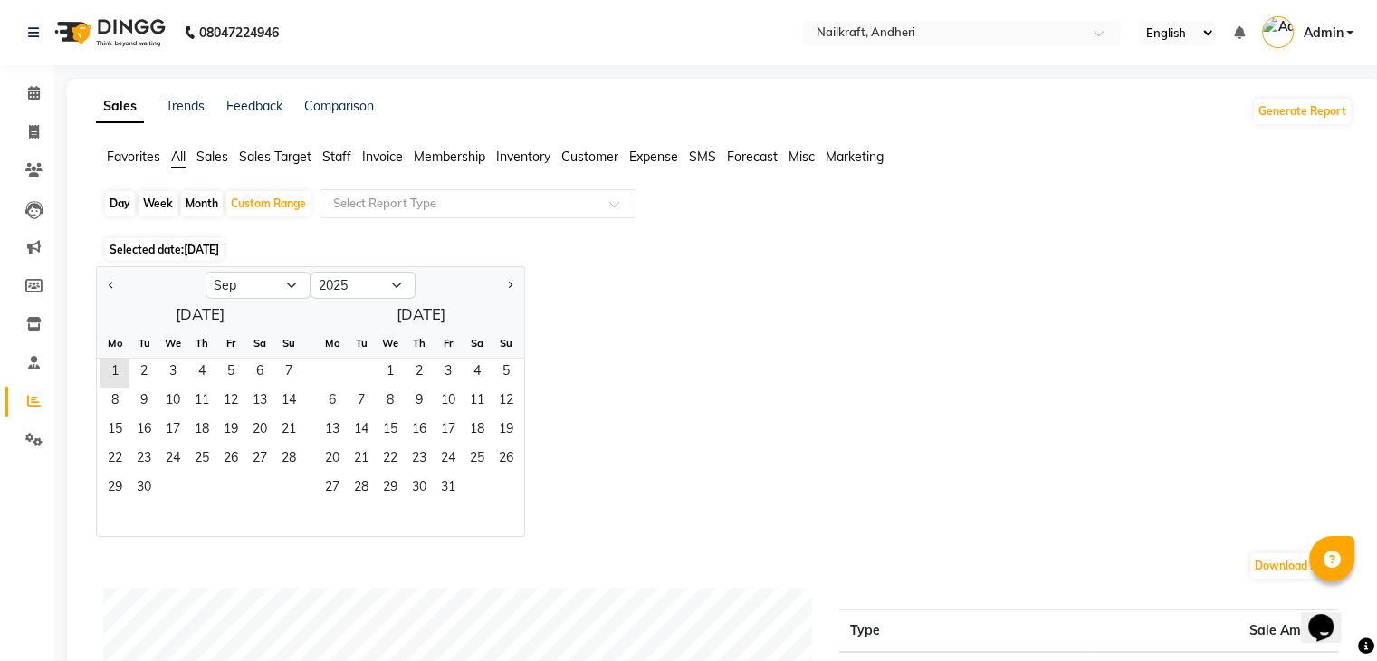
click at [219, 253] on span "[DATE]" at bounding box center [201, 250] width 35 height 14
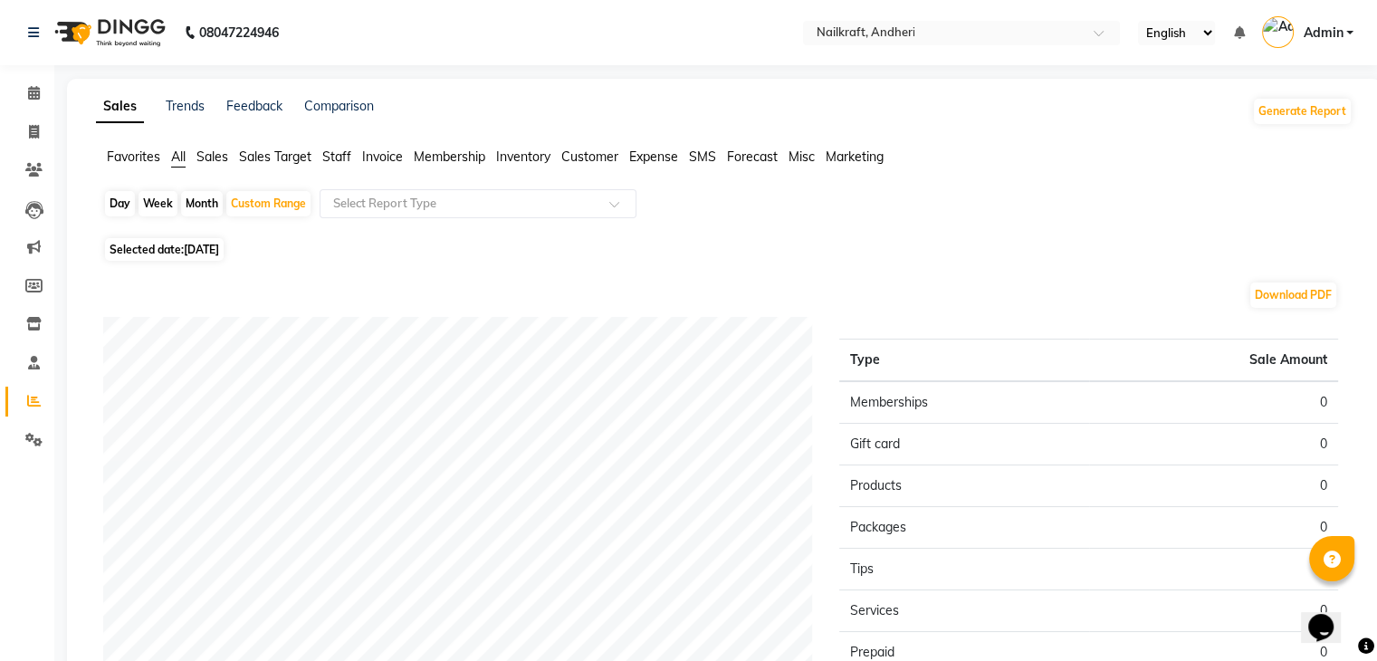
click at [224, 259] on span "Selected date: [DATE]" at bounding box center [164, 249] width 119 height 23
select select "9"
select select "2025"
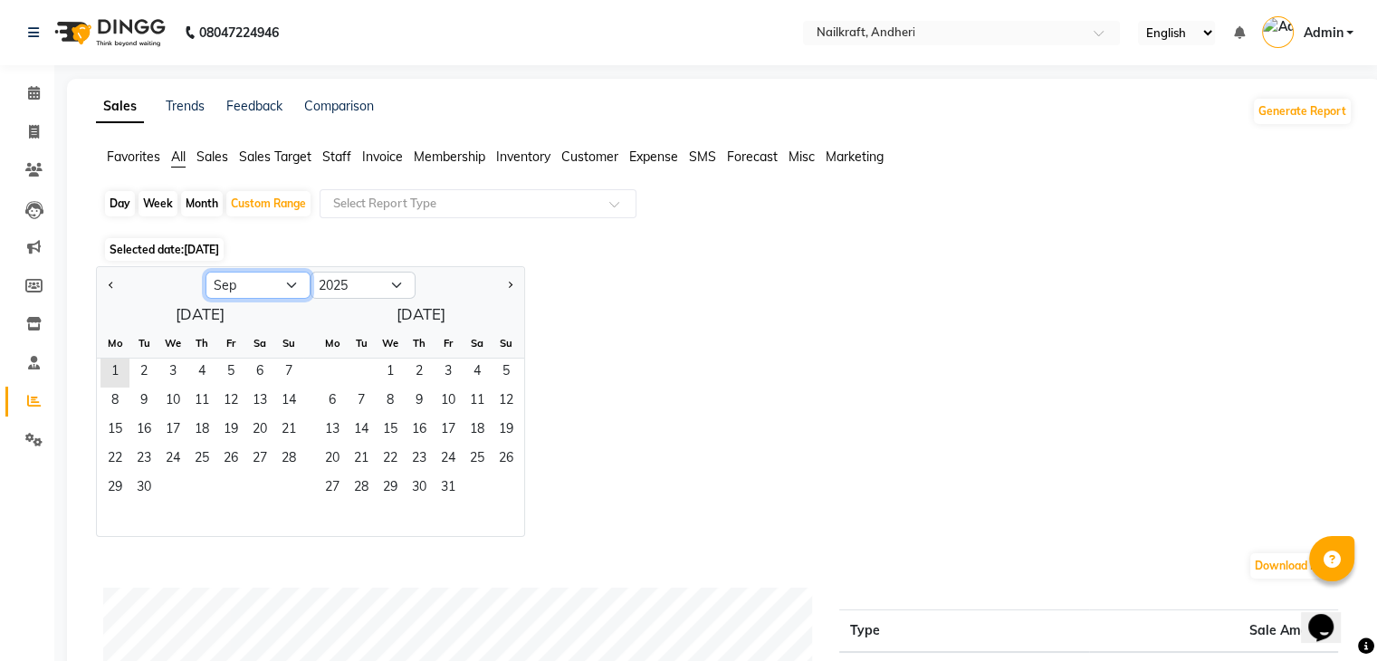
click at [291, 289] on select "Jan Feb Mar Apr May Jun [DATE] Aug Sep Oct Nov Dec" at bounding box center [258, 285] width 105 height 27
select select "8"
click at [206, 272] on select "Jan Feb Mar Apr May Jun [DATE] Aug Sep Oct Nov Dec" at bounding box center [258, 285] width 105 height 27
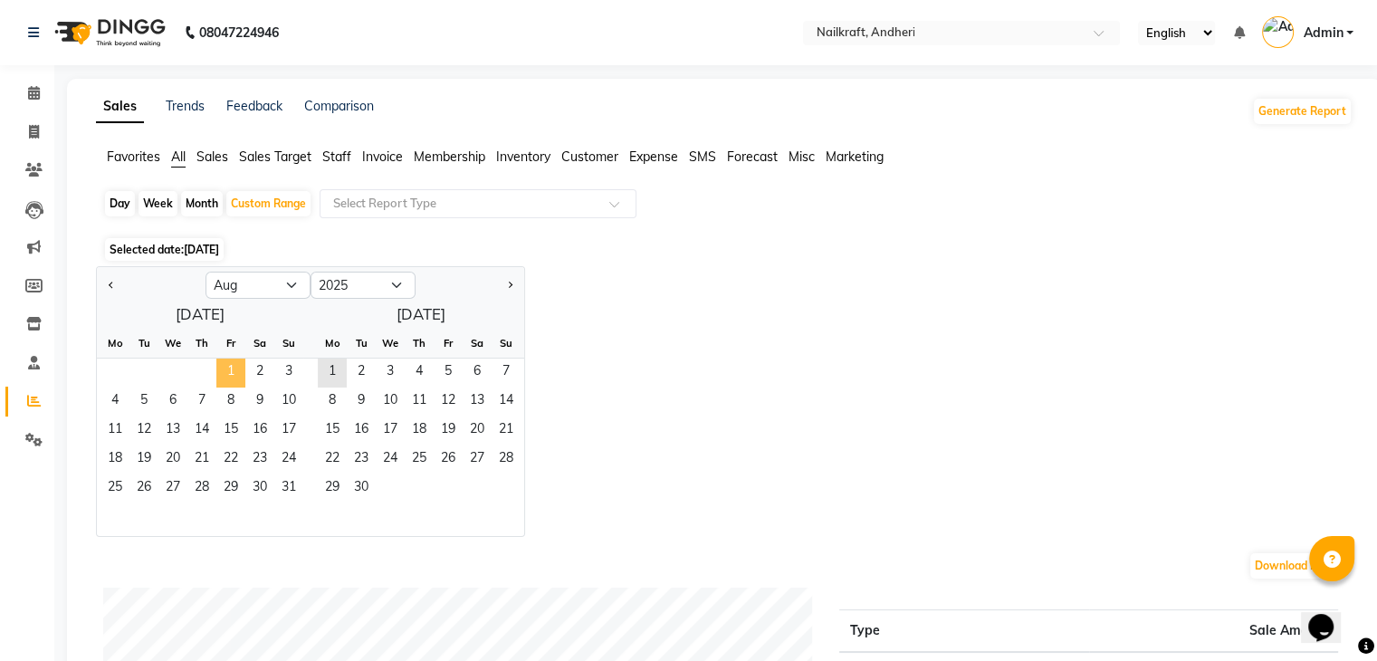
click at [235, 378] on span "1" at bounding box center [230, 373] width 29 height 29
click at [282, 493] on span "31" at bounding box center [288, 488] width 29 height 29
